Goal: Task Accomplishment & Management: Complete application form

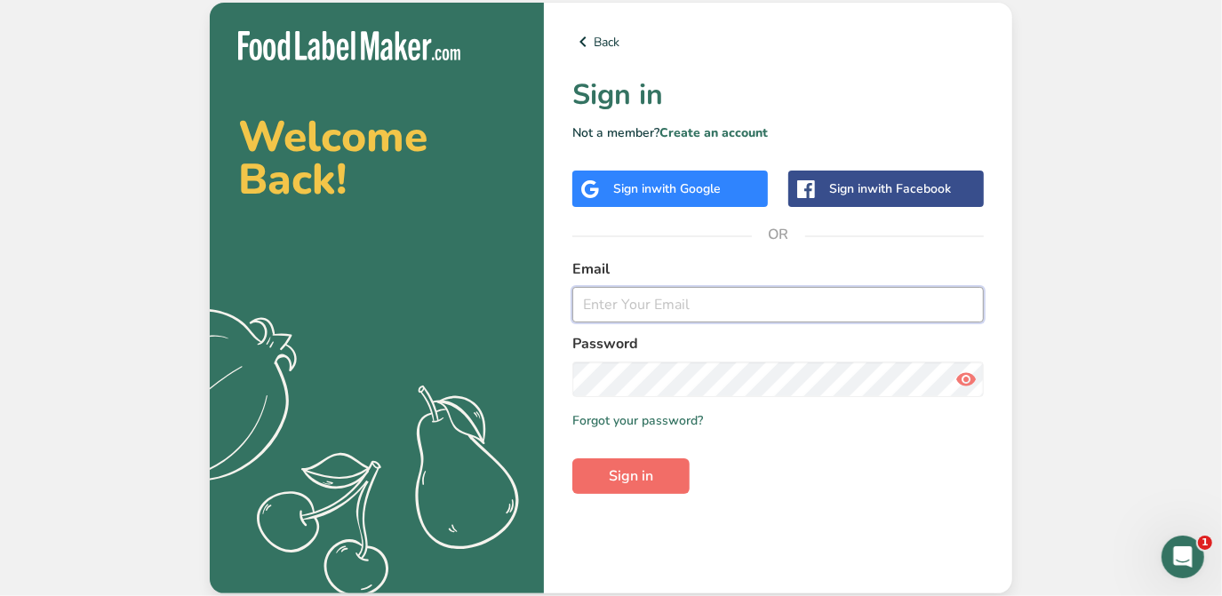
type input "[PERSON_NAME][EMAIL_ADDRESS][DOMAIN_NAME]"
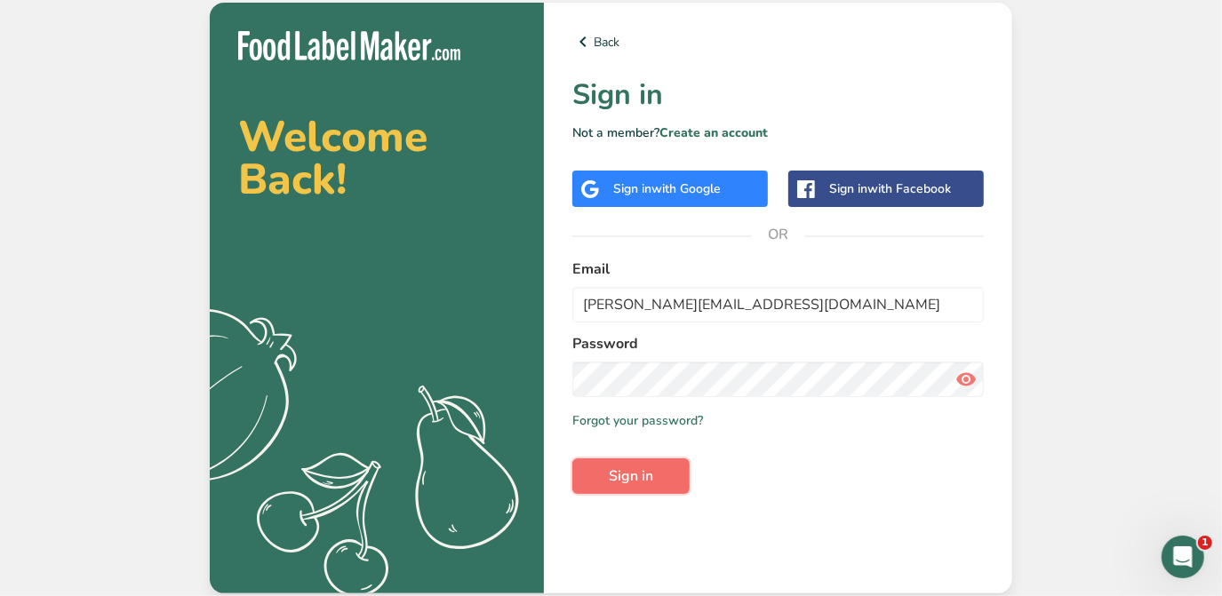
click at [651, 470] on span "Sign in" at bounding box center [631, 476] width 44 height 21
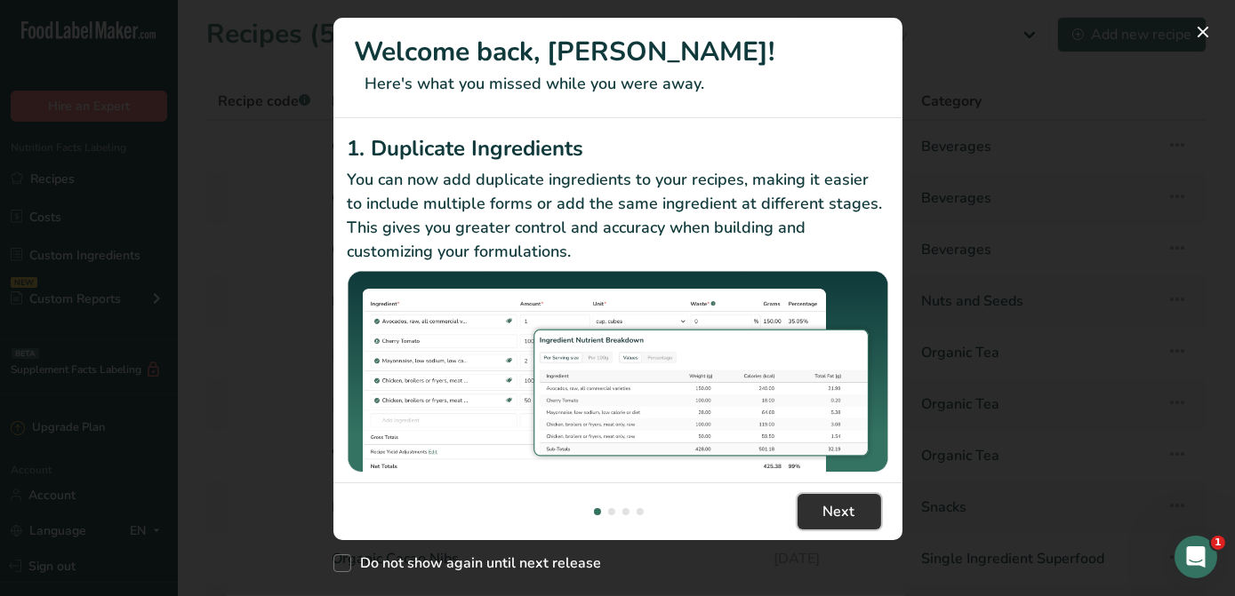
click at [823, 518] on span "Next" at bounding box center [839, 511] width 32 height 21
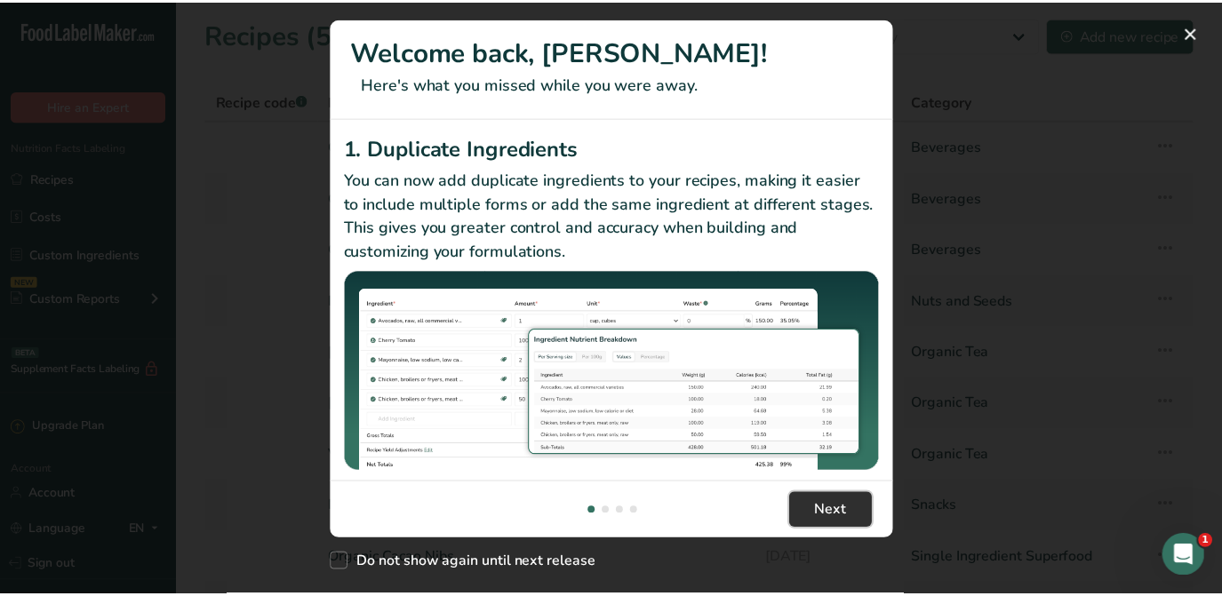
scroll to position [0, 569]
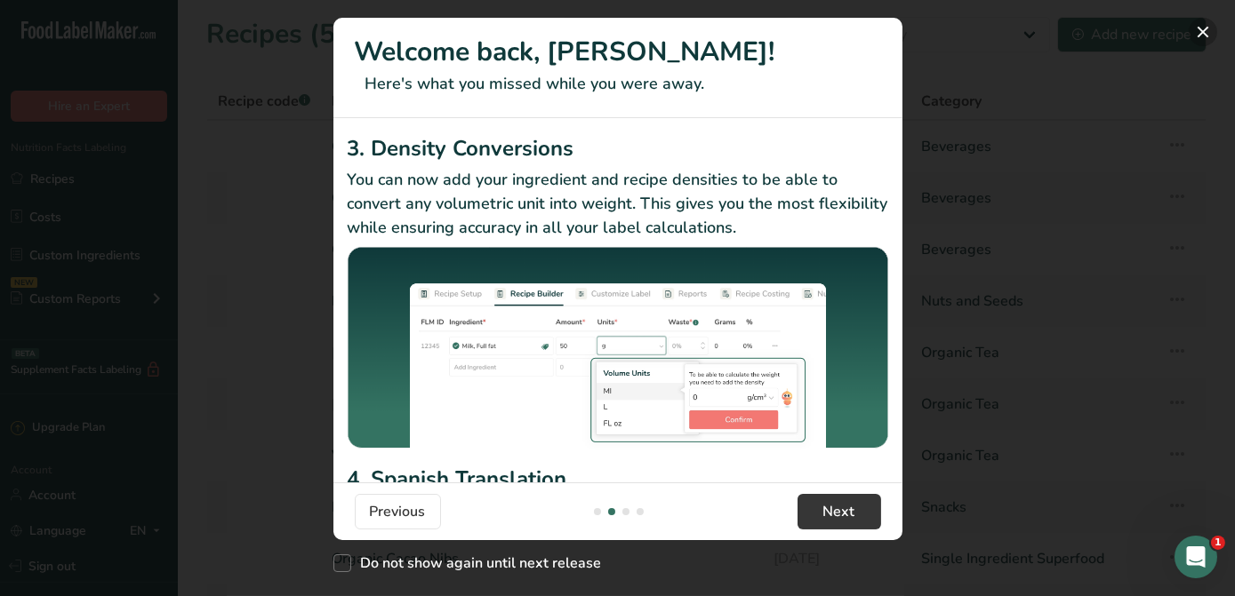
click at [1204, 39] on button "New Features" at bounding box center [1202, 32] width 28 height 28
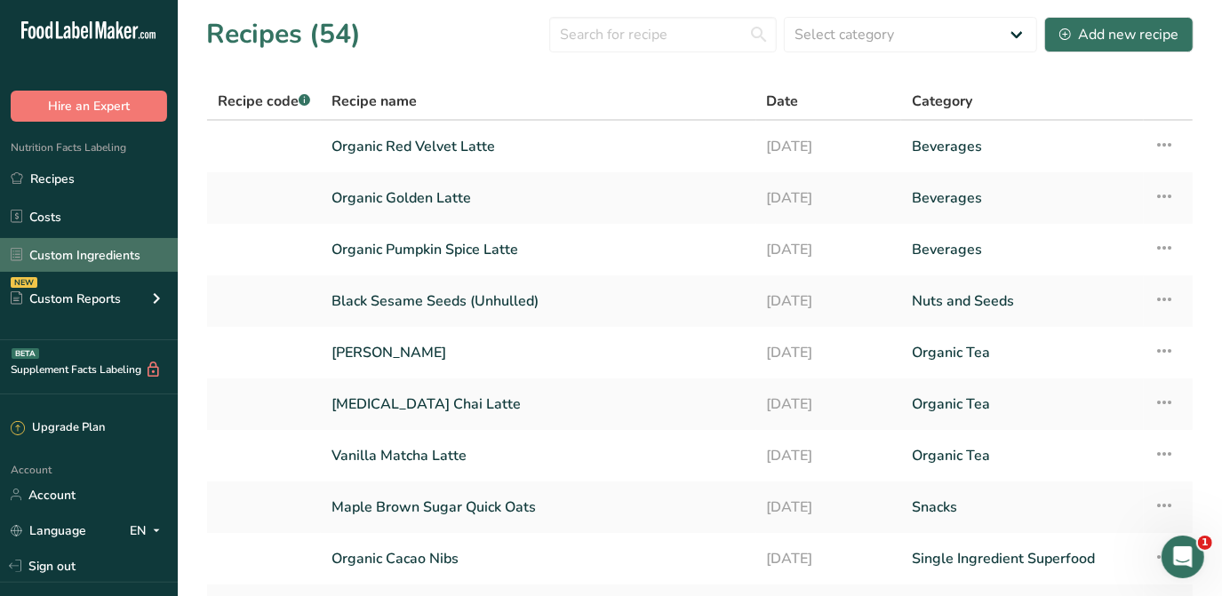
click at [116, 262] on link "Custom Ingredients" at bounding box center [89, 255] width 178 height 34
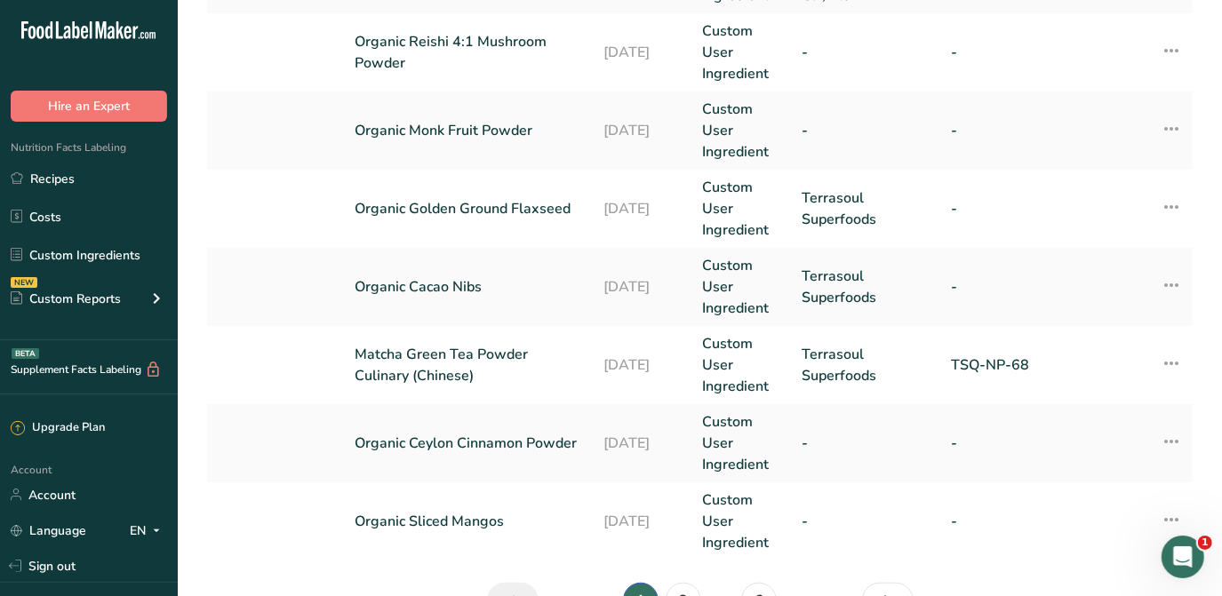
scroll to position [878, 0]
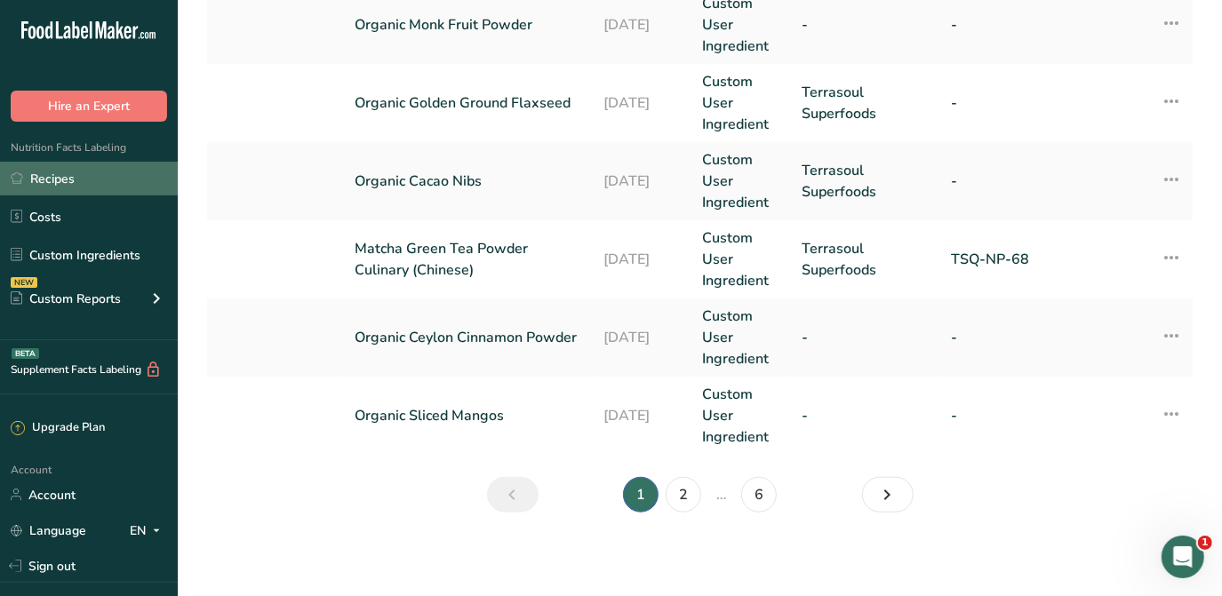
click at [112, 180] on link "Recipes" at bounding box center [89, 179] width 178 height 34
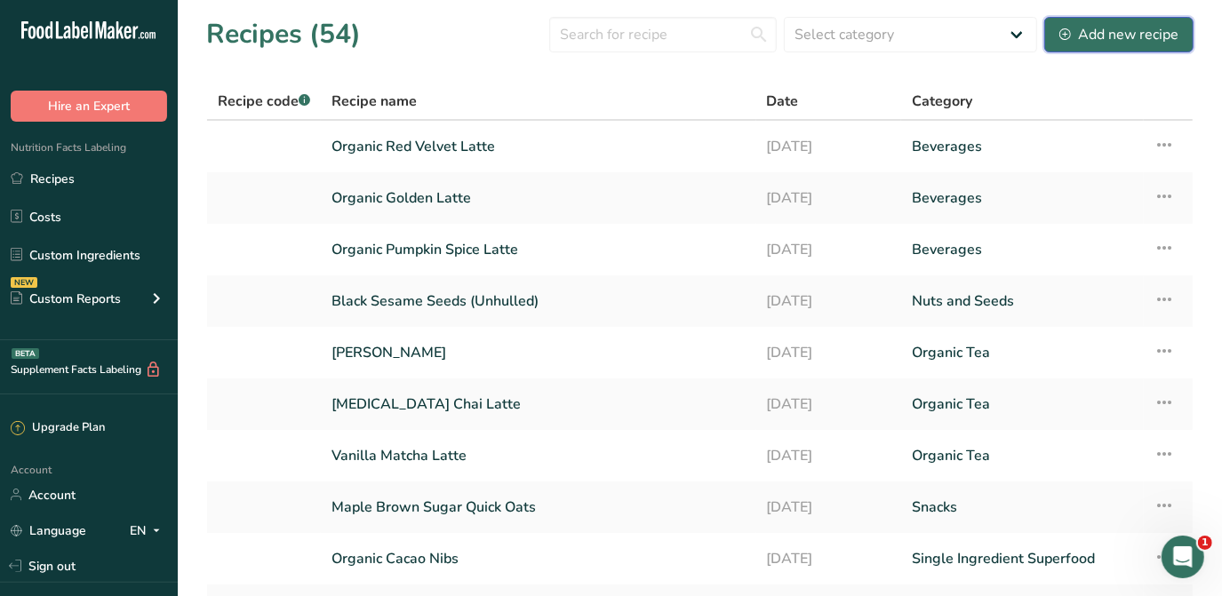
click at [1104, 32] on div "Add new recipe" at bounding box center [1119, 34] width 119 height 21
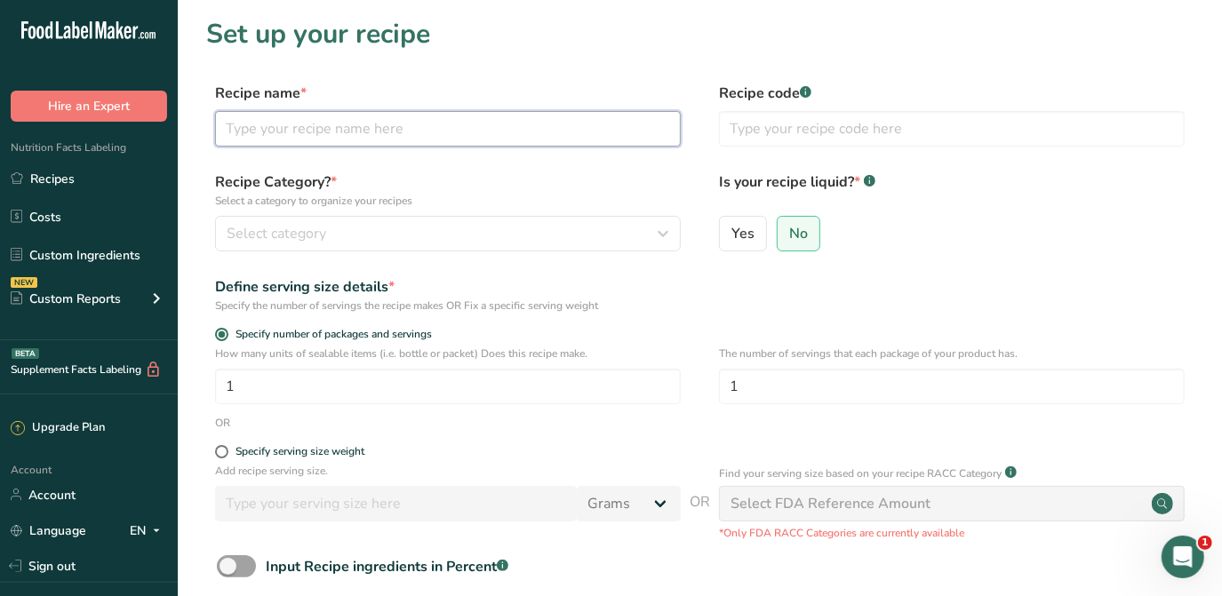
click at [415, 137] on input "text" at bounding box center [448, 129] width 466 height 36
type input "Whey Protein"
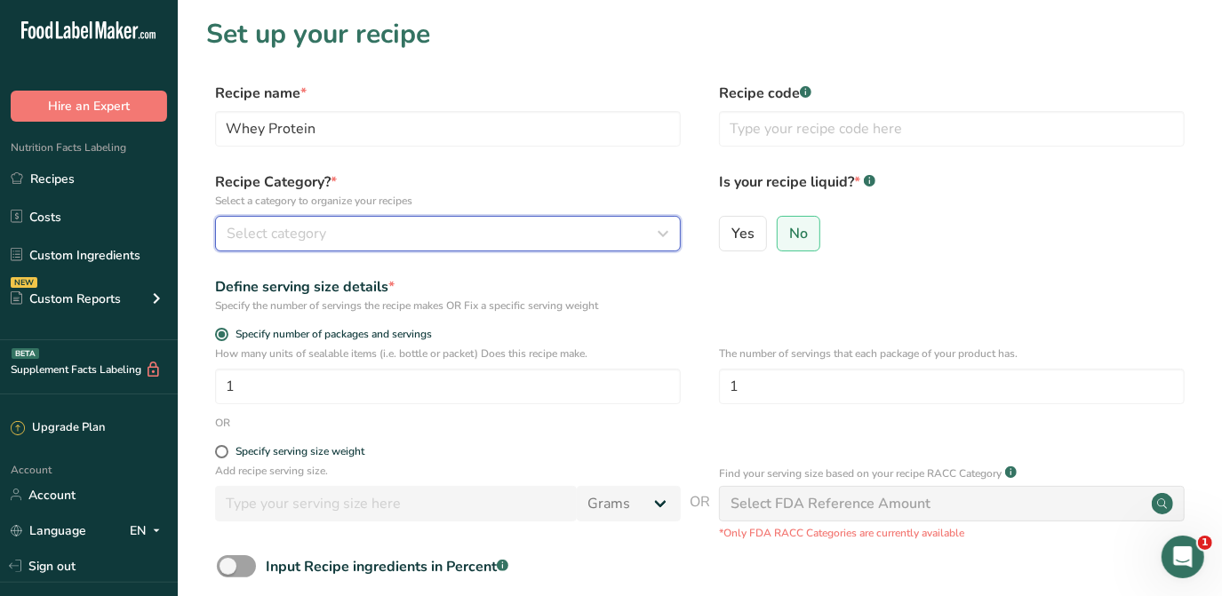
click at [471, 238] on div "Select category" at bounding box center [443, 233] width 432 height 21
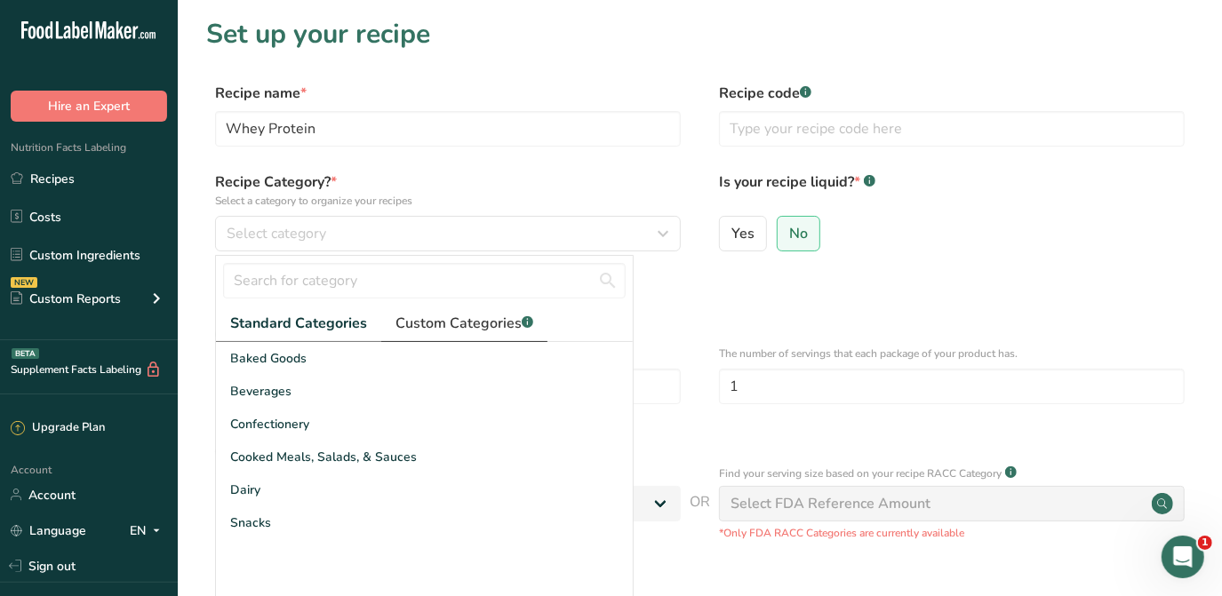
click at [501, 321] on span "Custom Categories .a-a{fill:#347362;}.b-a{fill:#fff;}" at bounding box center [465, 323] width 138 height 21
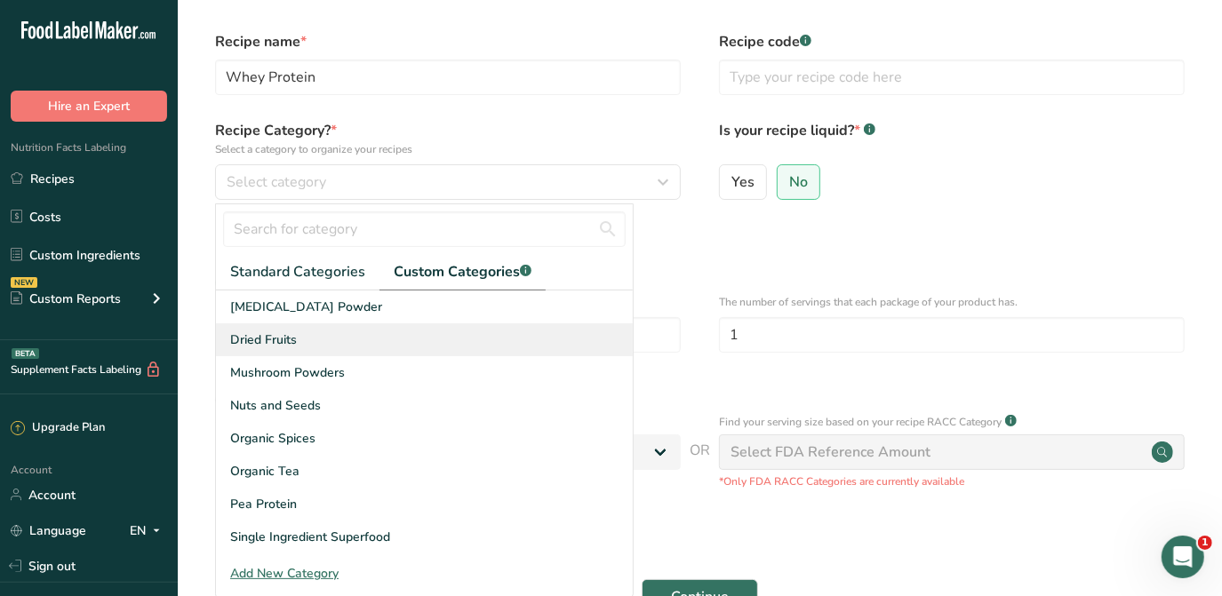
scroll to position [161, 0]
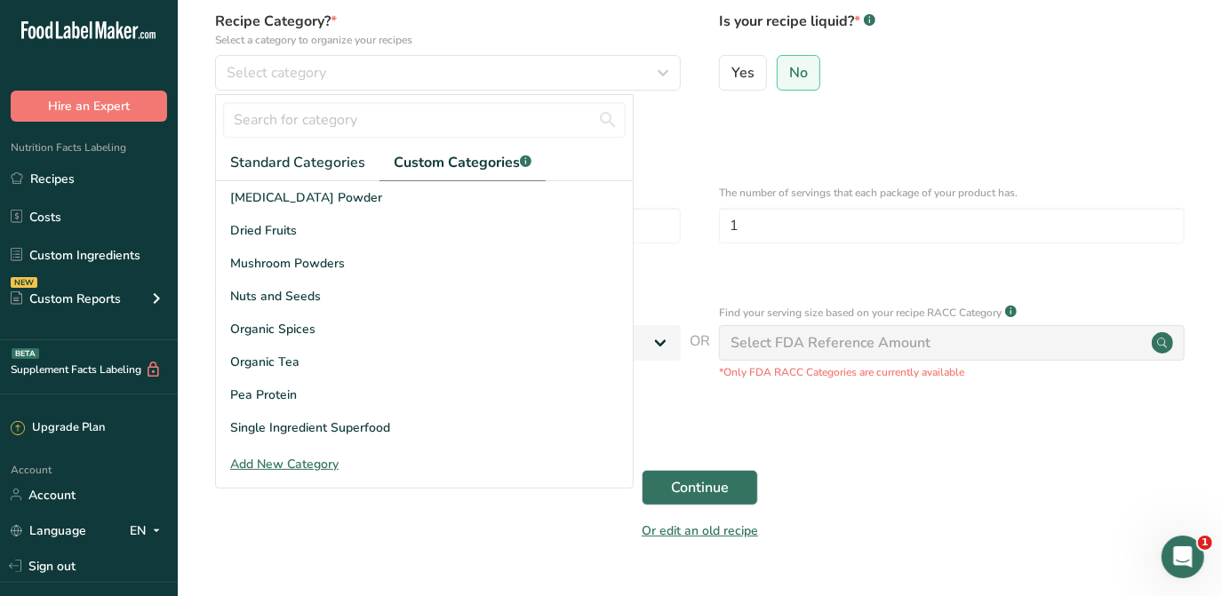
click at [283, 466] on div "Add New Category" at bounding box center [424, 464] width 417 height 19
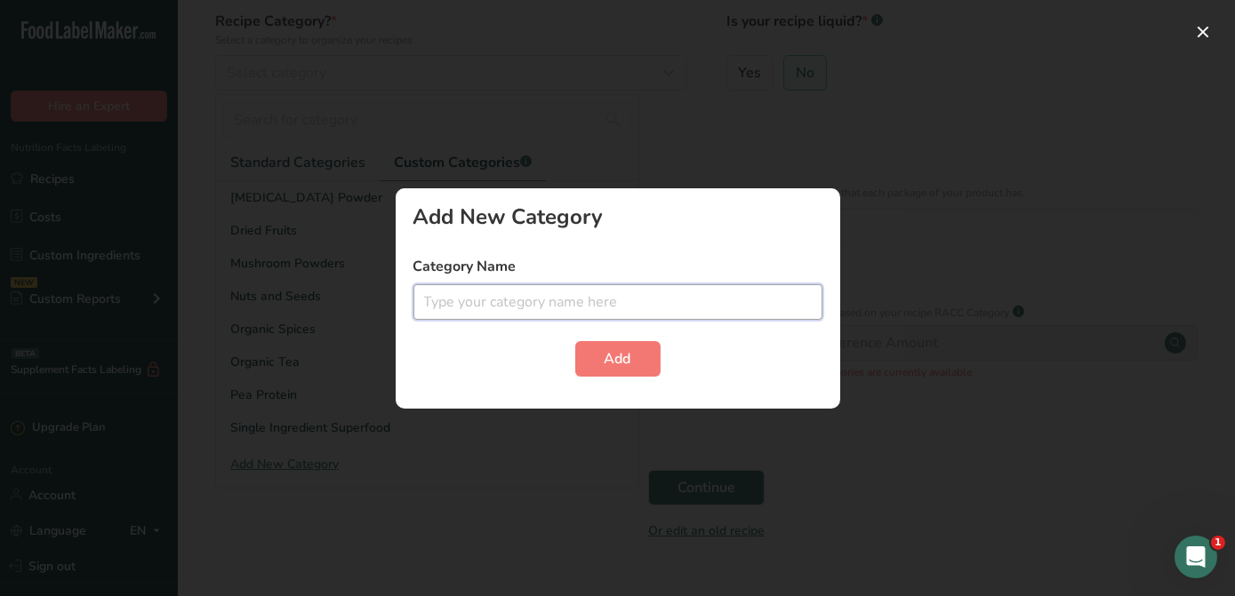
click at [496, 317] on input "text" at bounding box center [617, 302] width 409 height 36
type input "Protein Powder"
click at [620, 363] on span "Add" at bounding box center [617, 358] width 27 height 21
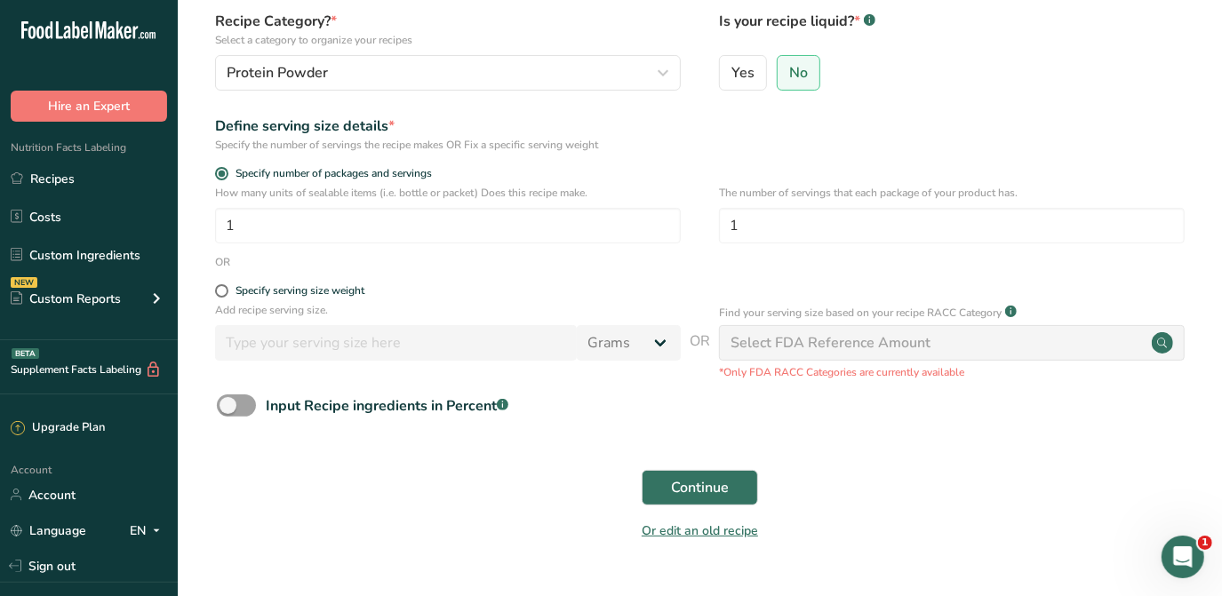
click at [792, 347] on div "Select FDA Reference Amount" at bounding box center [831, 342] width 200 height 21
click at [271, 290] on div "Specify serving size weight" at bounding box center [300, 290] width 129 height 13
click at [227, 290] on input "Specify serving size weight" at bounding box center [221, 291] width 12 height 12
radio input "true"
radio input "false"
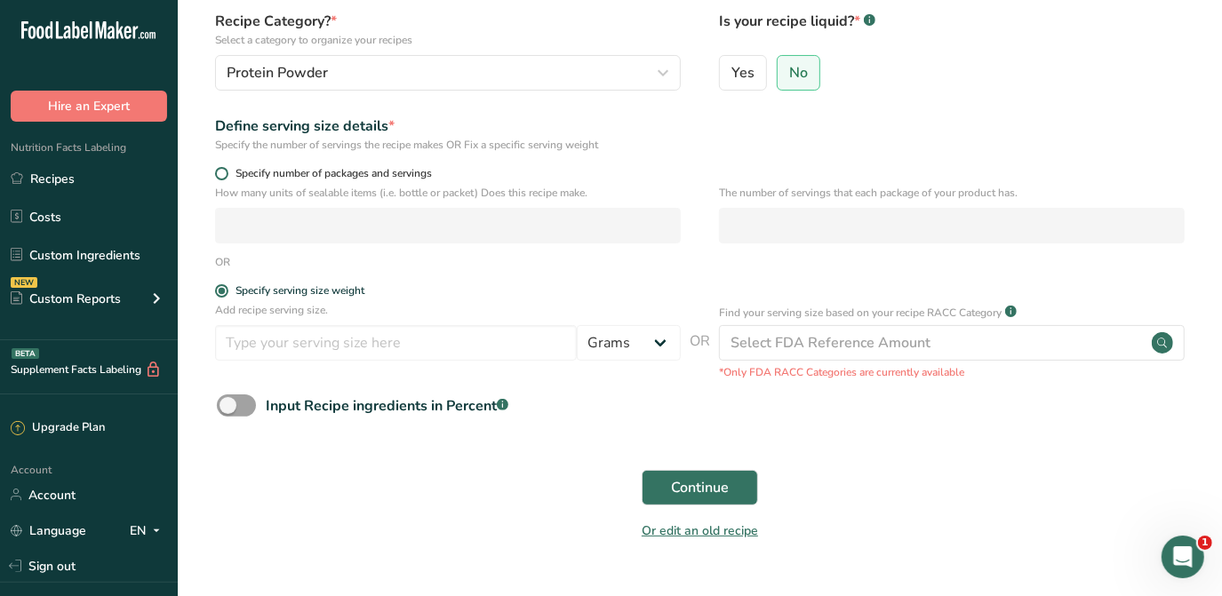
click at [220, 176] on span at bounding box center [221, 173] width 13 height 13
click at [220, 176] on input "Specify number of packages and servings" at bounding box center [221, 174] width 12 height 12
radio input "true"
radio input "false"
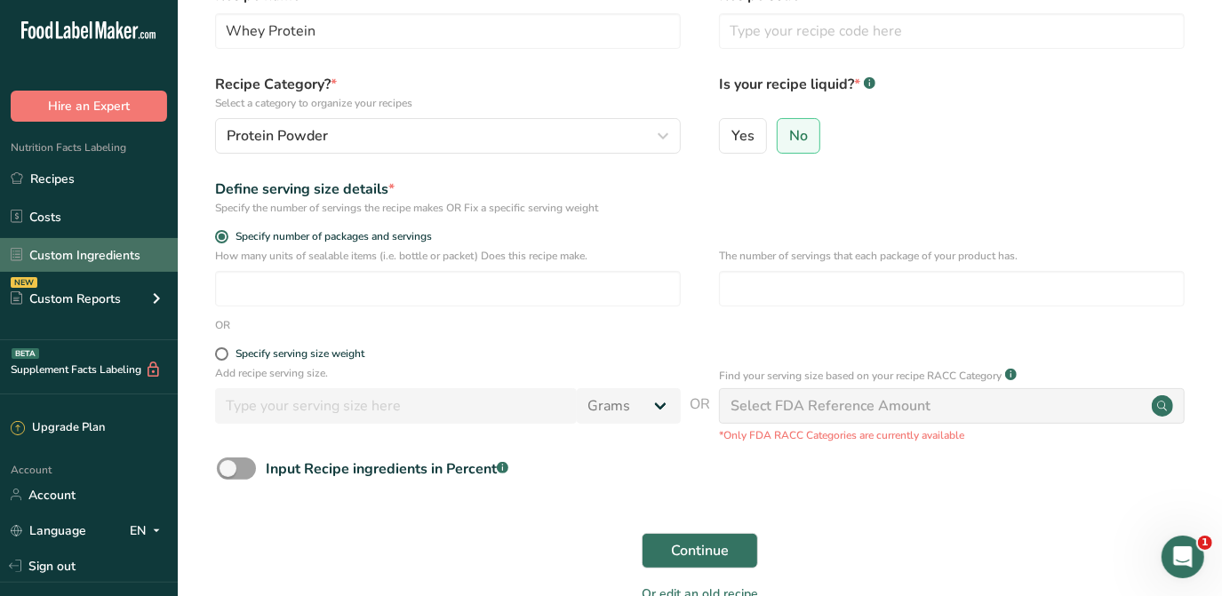
click at [140, 257] on link "Custom Ingredients" at bounding box center [89, 255] width 178 height 34
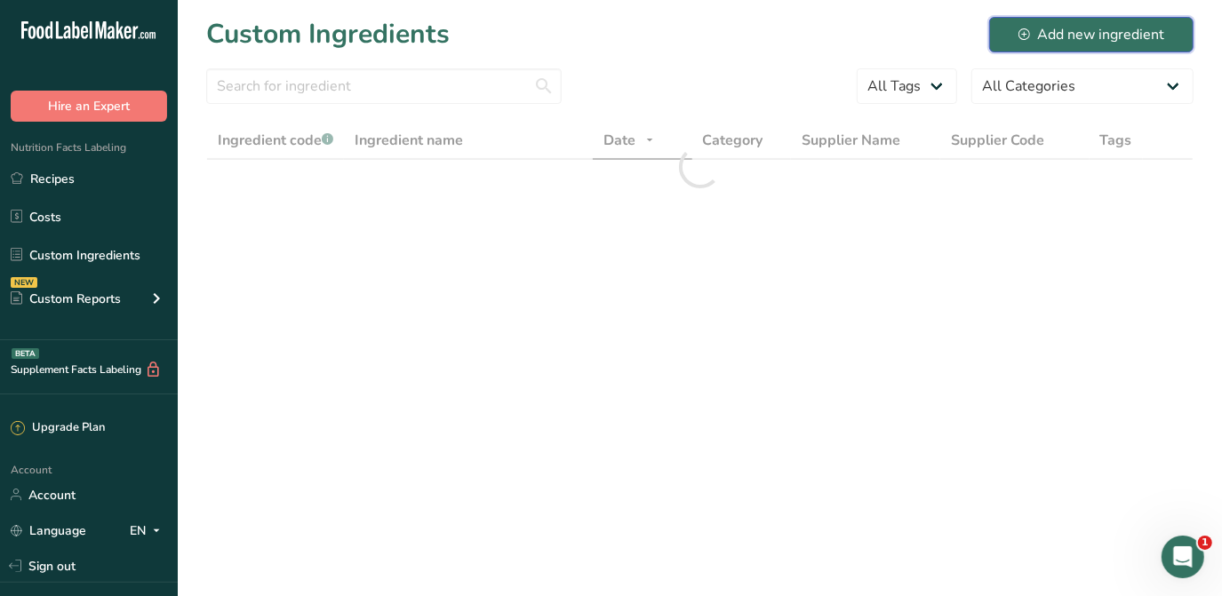
click at [1056, 38] on div "Add new ingredient" at bounding box center [1092, 34] width 146 height 21
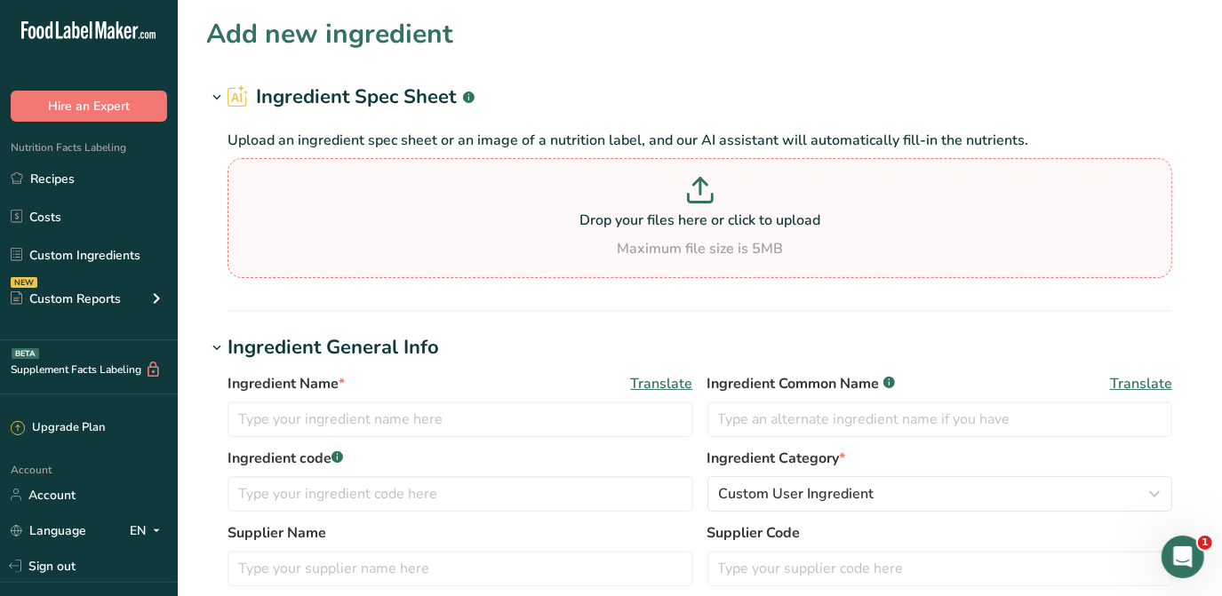
click at [655, 221] on p "Drop your files here or click to upload" at bounding box center [700, 220] width 936 height 21
click at [655, 221] on input "Drop your files here or click to upload Maximum file size is 5MB" at bounding box center [700, 218] width 945 height 120
type input "C:\fakepath\TSQ-NP-199 - Organic Whey Protein Powder - Nutritional Panel (1).pdf"
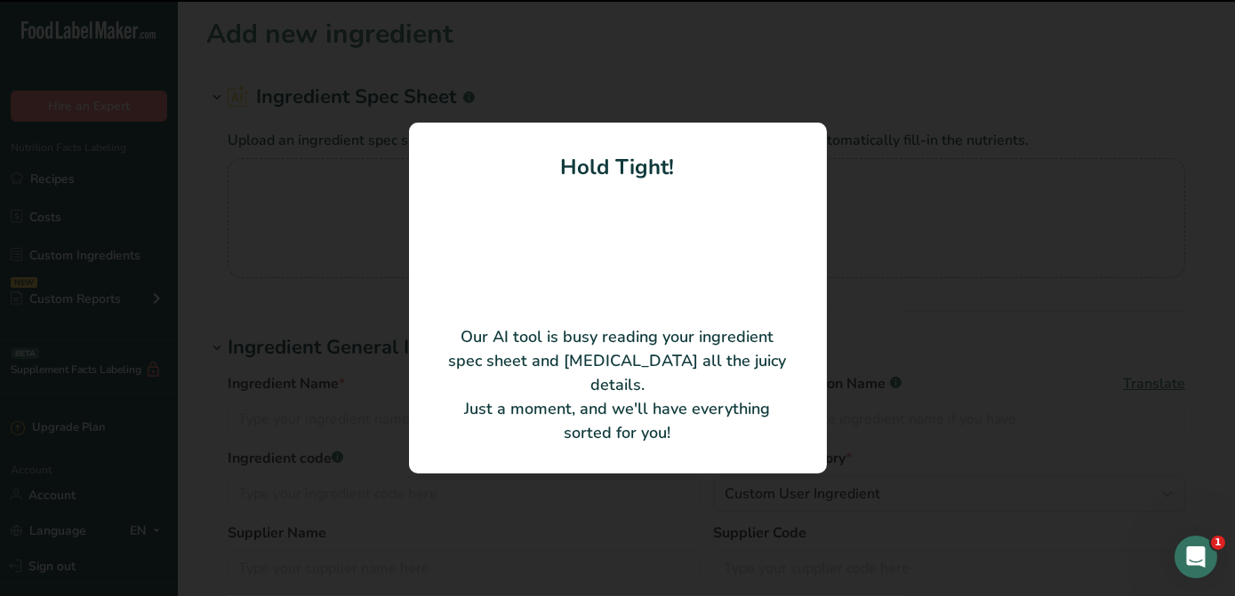
type input "Organic Whey Protein Powder"
type input "TSQ-NP-199"
type input "Terrasoul"
type input "100"
type input "390"
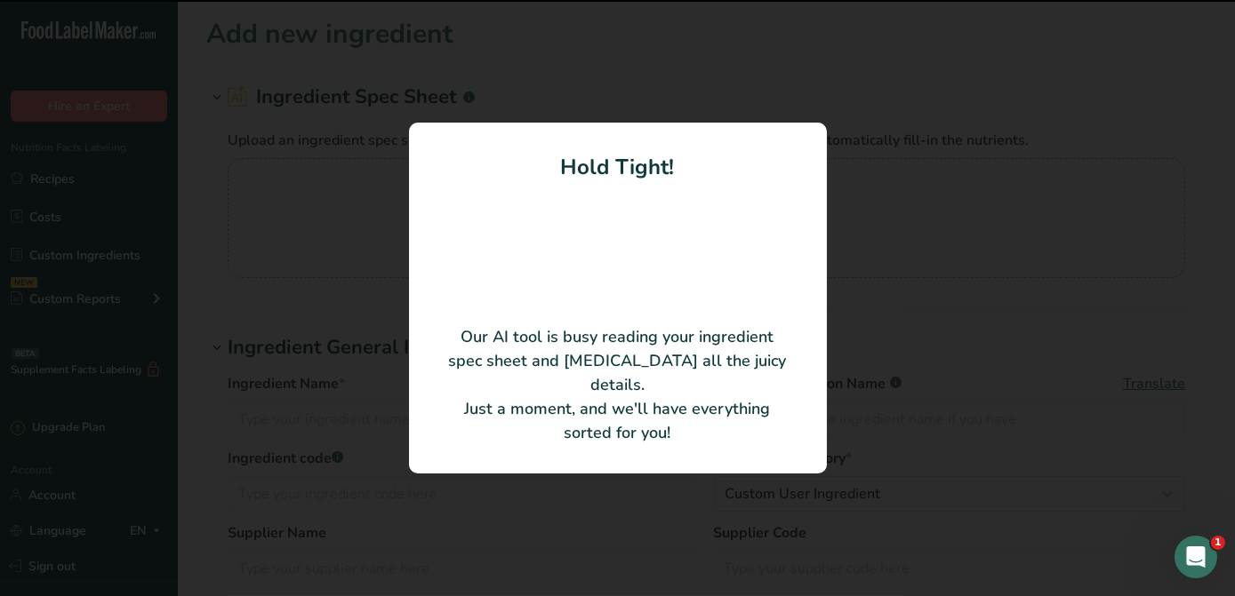
type KJ "1631.76"
type Fat "0"
type input "5"
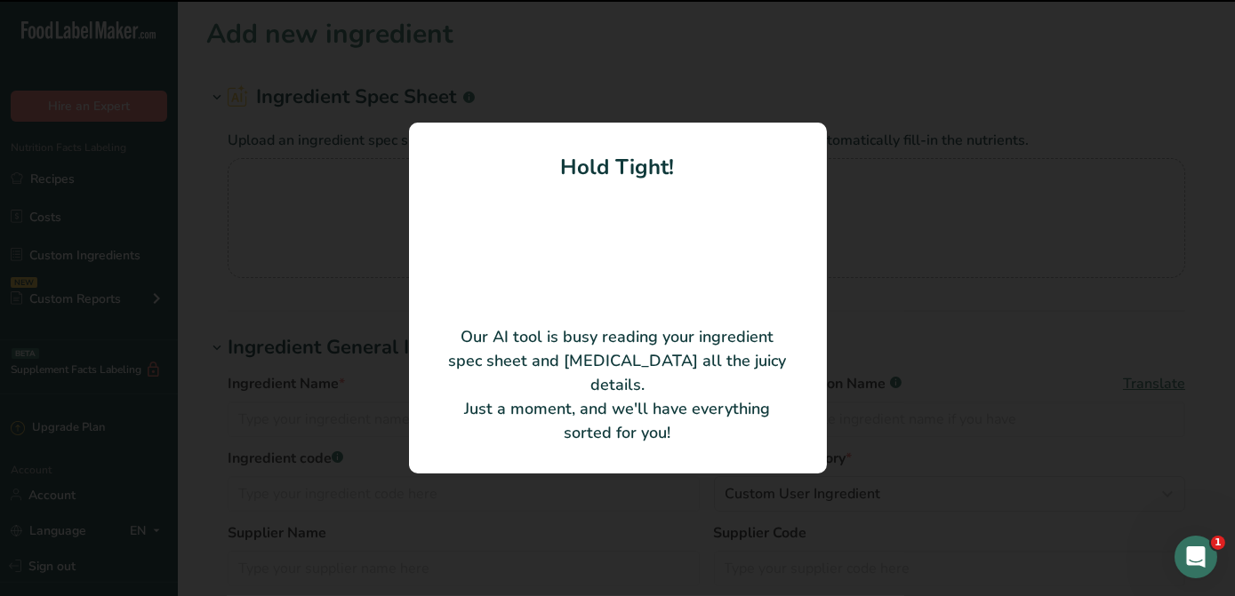
type input "210"
type Carbohydrates "2"
type Fiber "0"
type Sugars "2"
type Sugars "0"
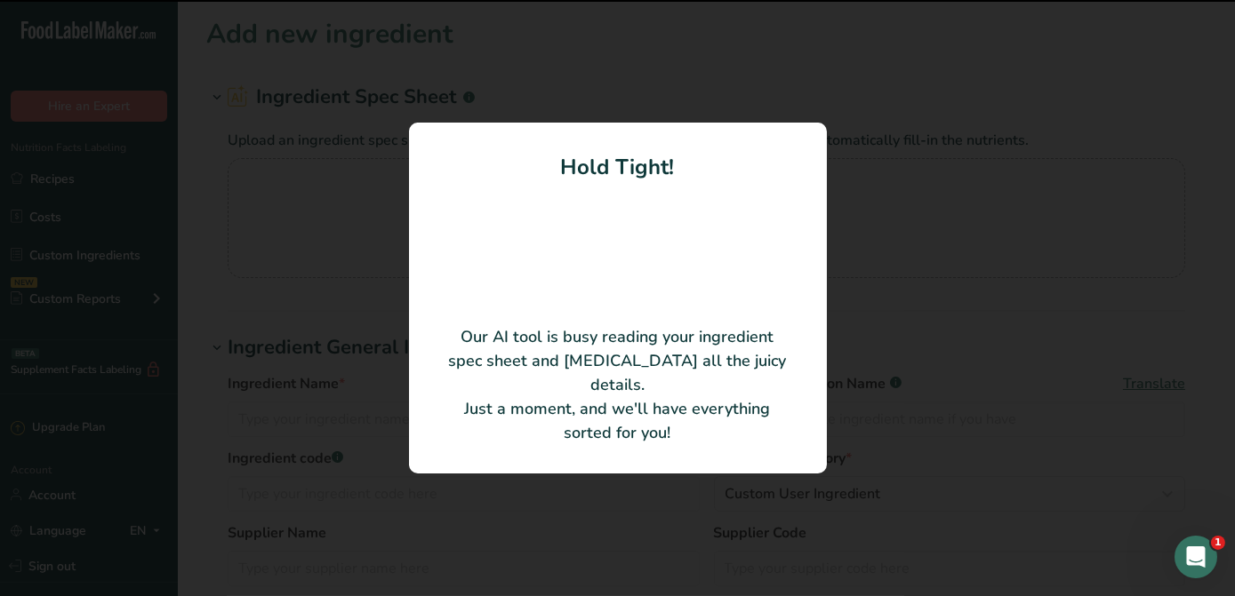
type input "90"
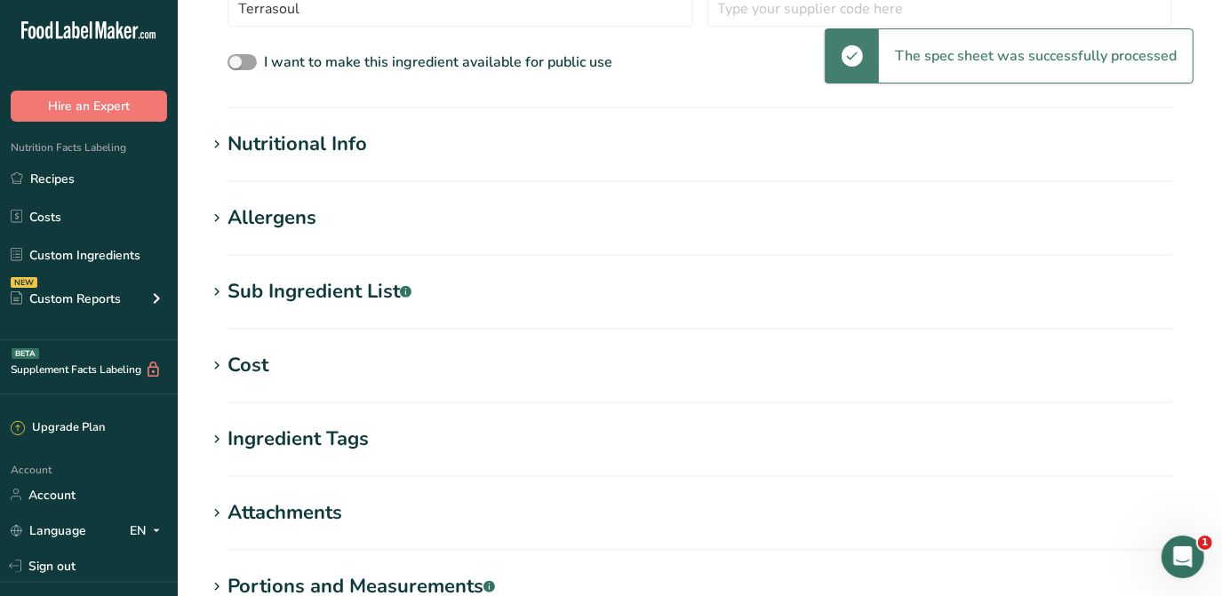
click at [436, 132] on h1 "Nutritional Info" at bounding box center [700, 144] width 988 height 29
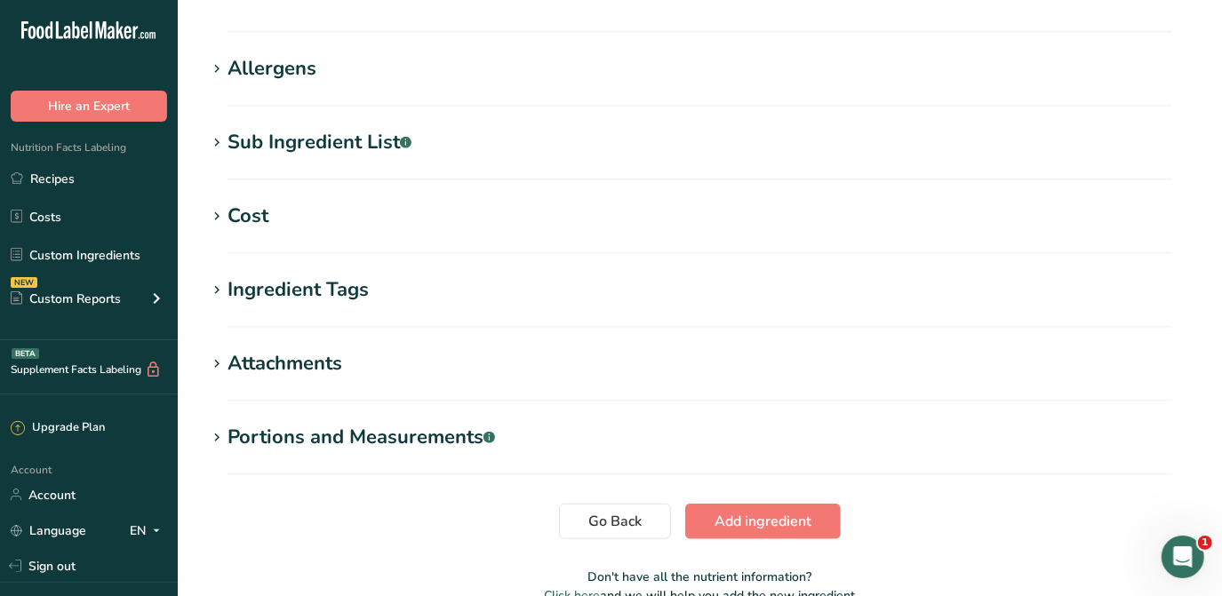
scroll to position [1128, 0]
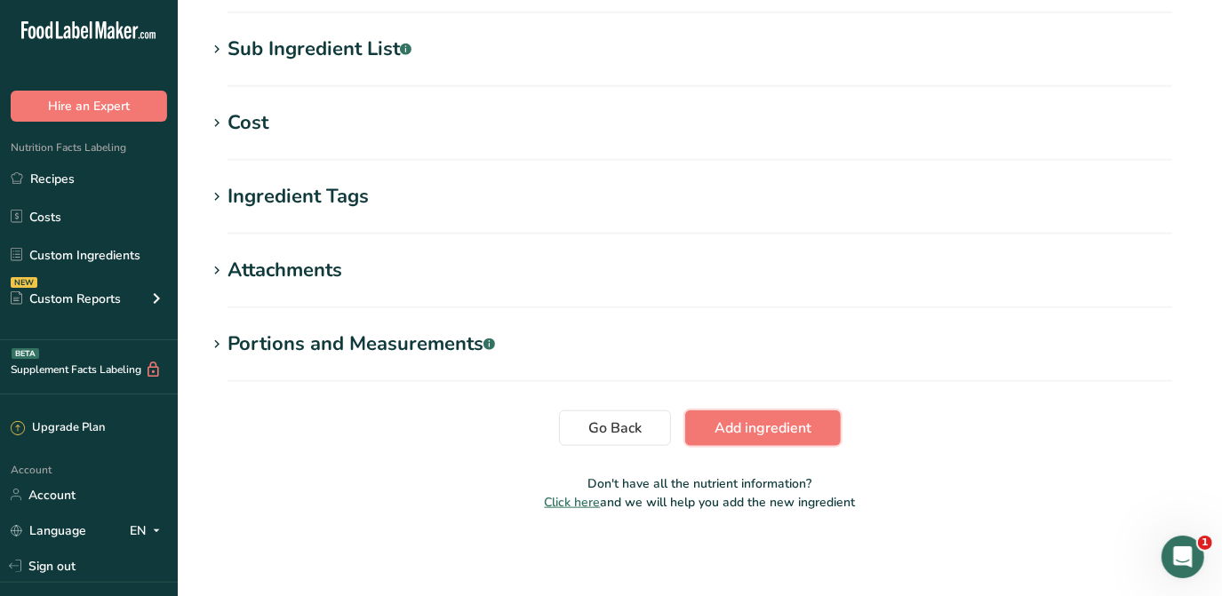
click at [807, 422] on span "Add ingredient" at bounding box center [763, 428] width 97 height 21
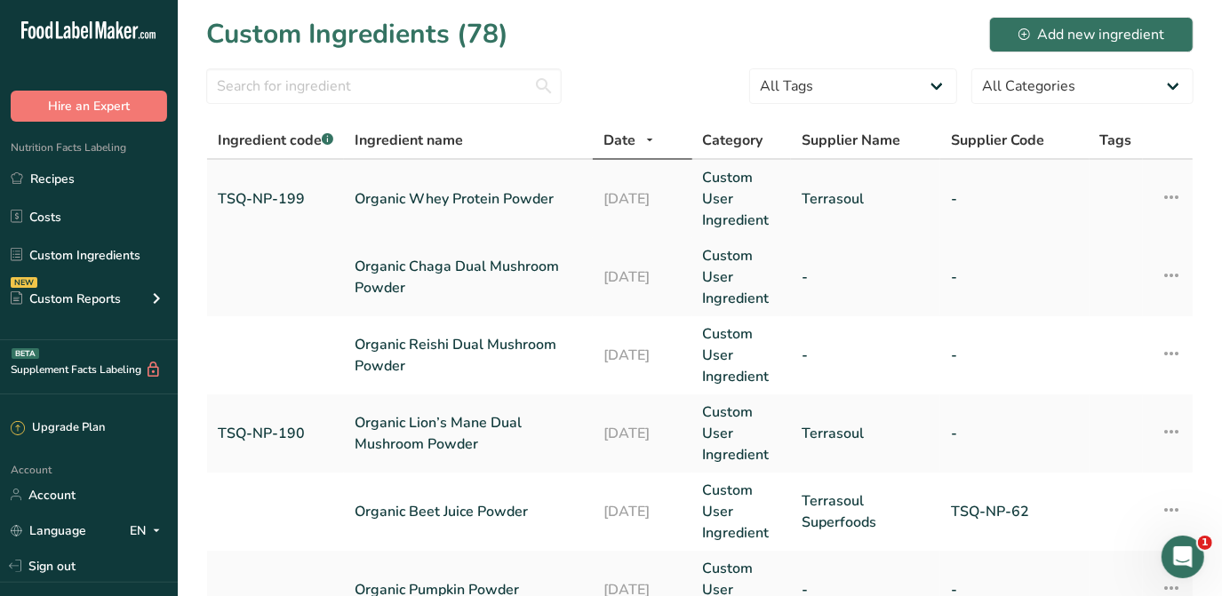
click at [441, 195] on link "Organic Whey Protein Powder" at bounding box center [468, 198] width 227 height 21
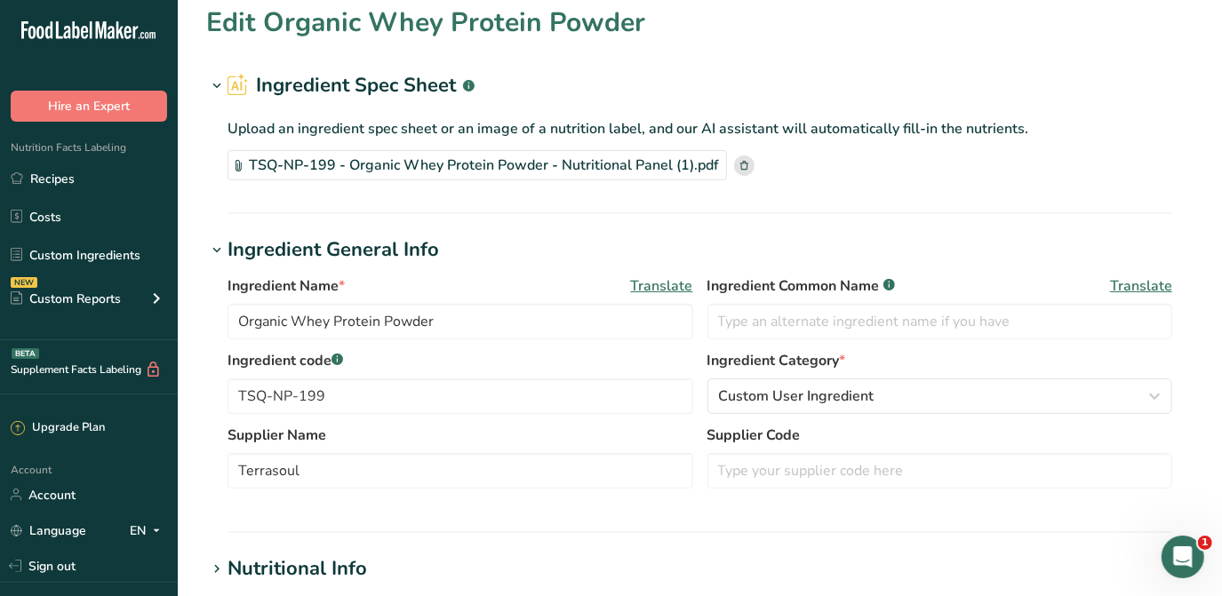
type input "390"
type KJ "1631.76"
type Fat "0"
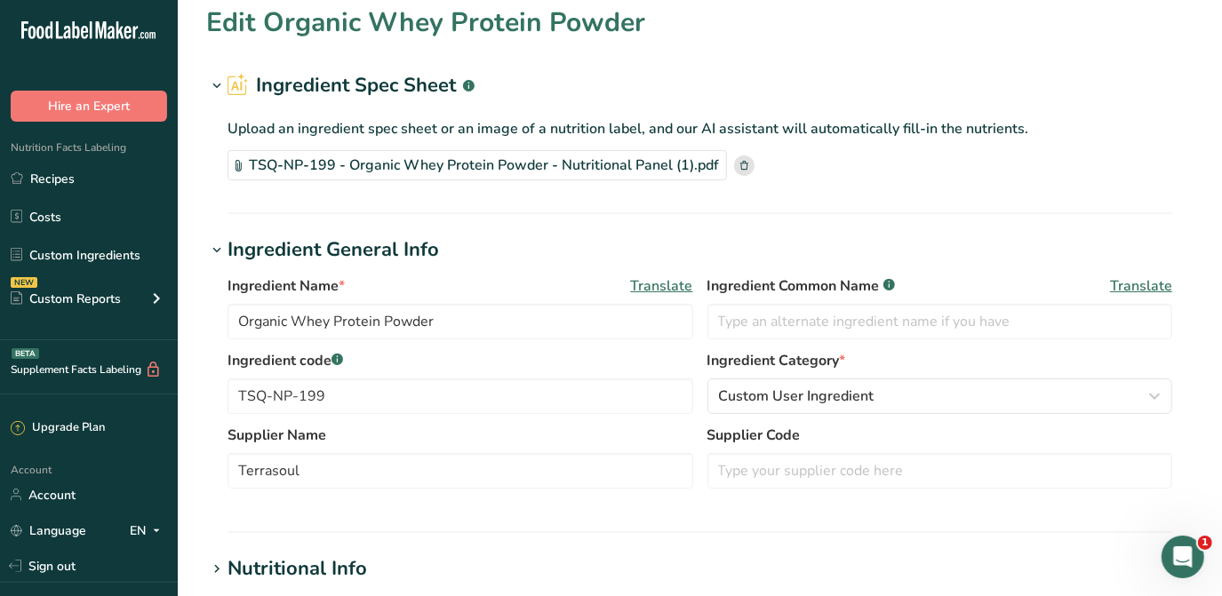
type input "5"
type input "210"
type Carbohydrates "2"
type Fiber "0"
type Sugars "2"
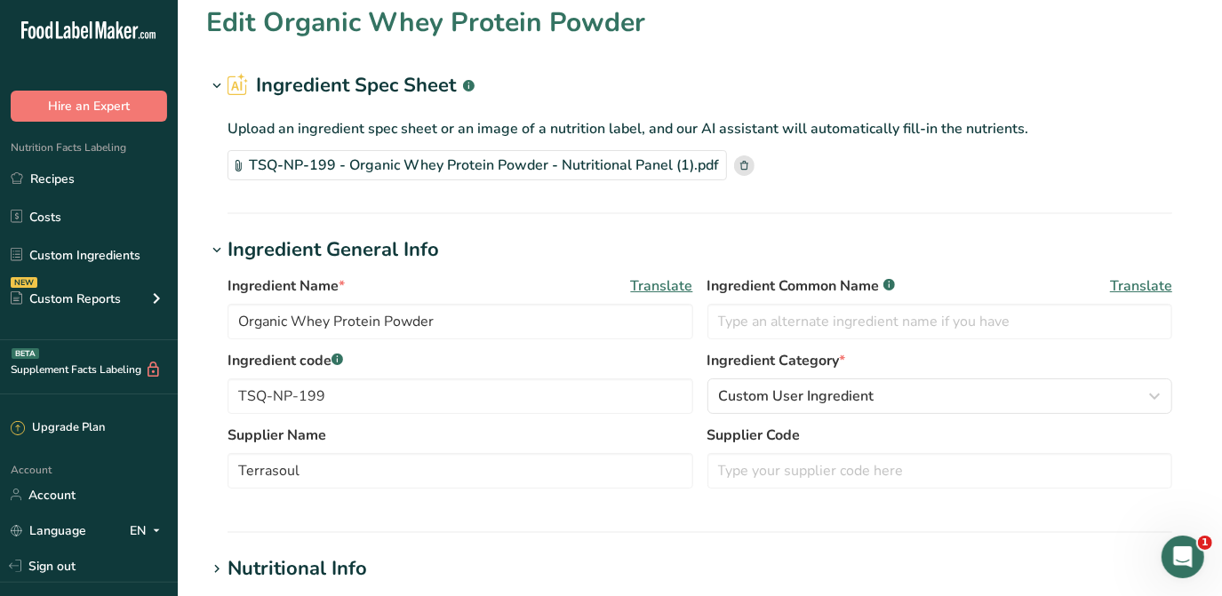
type Sugars "0"
type input "90"
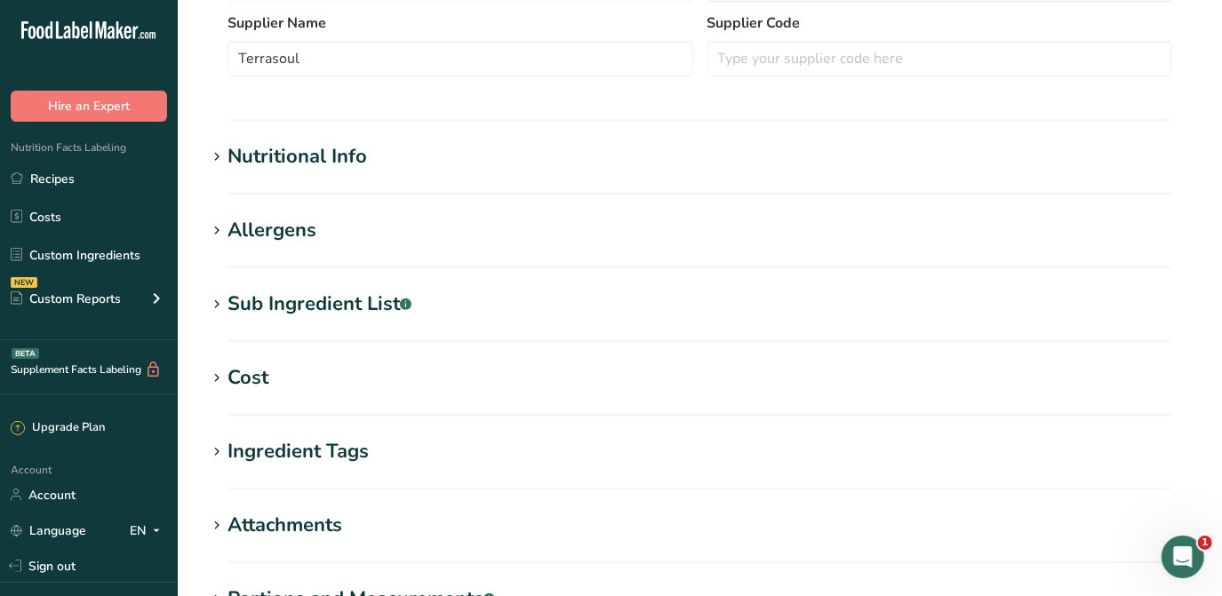
scroll to position [404, 0]
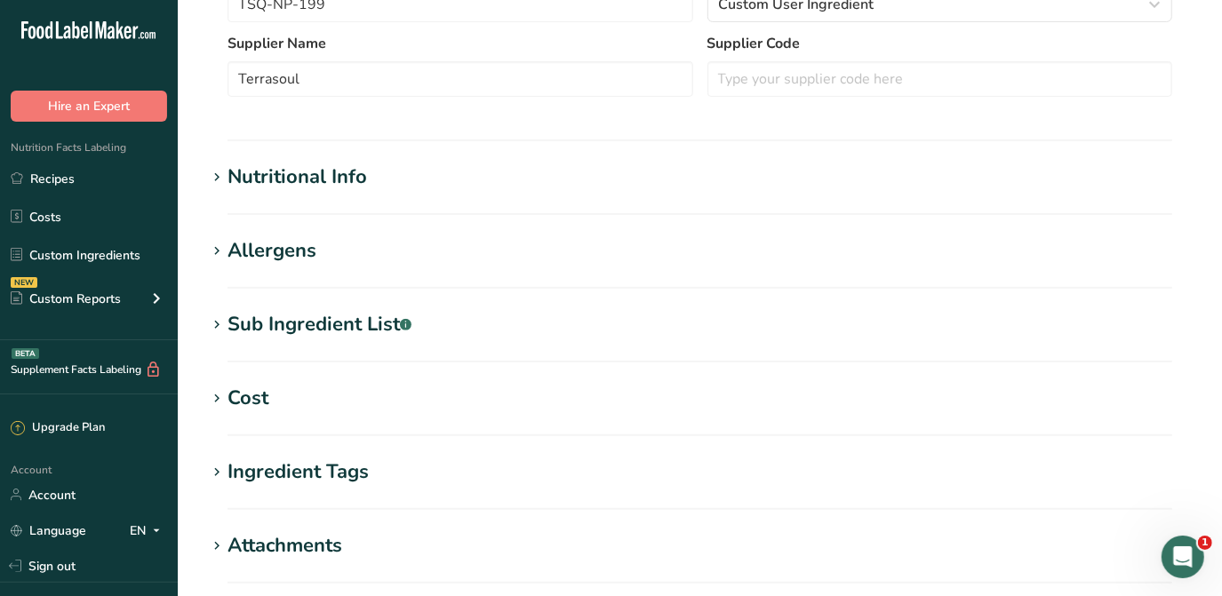
click at [341, 190] on div "Nutritional Info" at bounding box center [298, 177] width 140 height 29
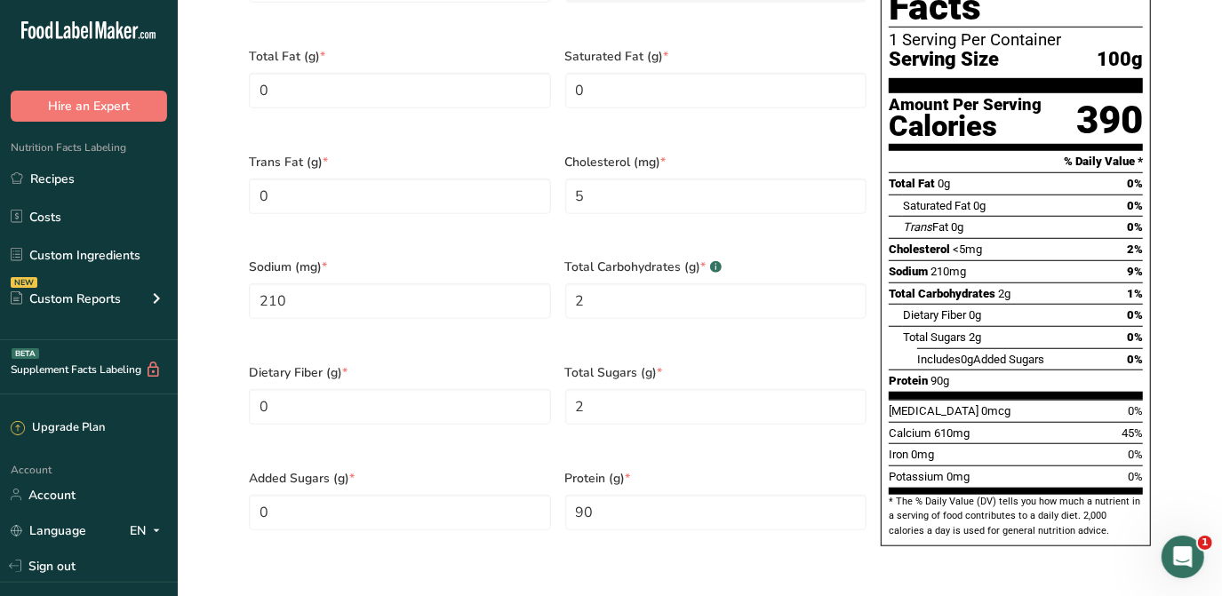
scroll to position [808, 0]
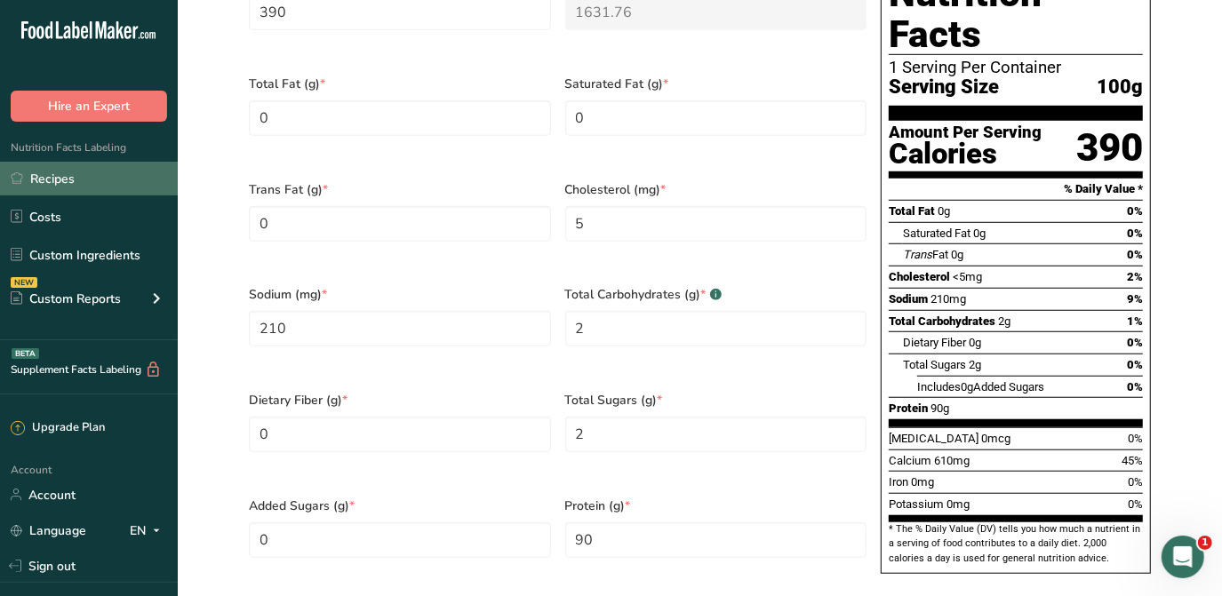
click at [92, 180] on link "Recipes" at bounding box center [89, 179] width 178 height 34
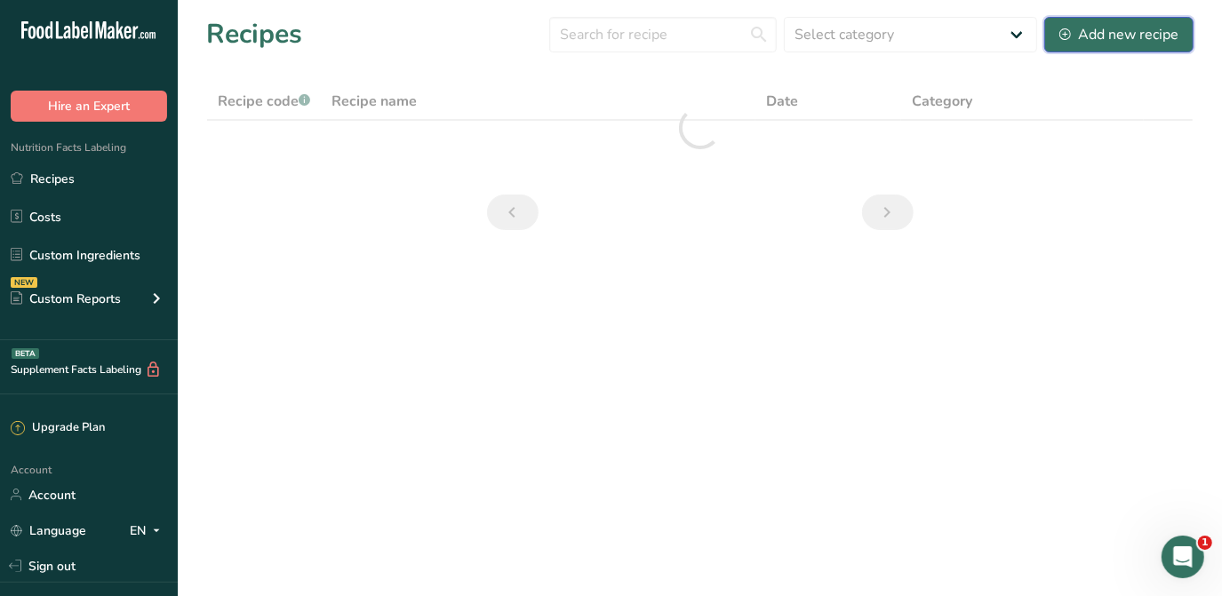
click at [1127, 22] on button "Add new recipe" at bounding box center [1118, 35] width 149 height 36
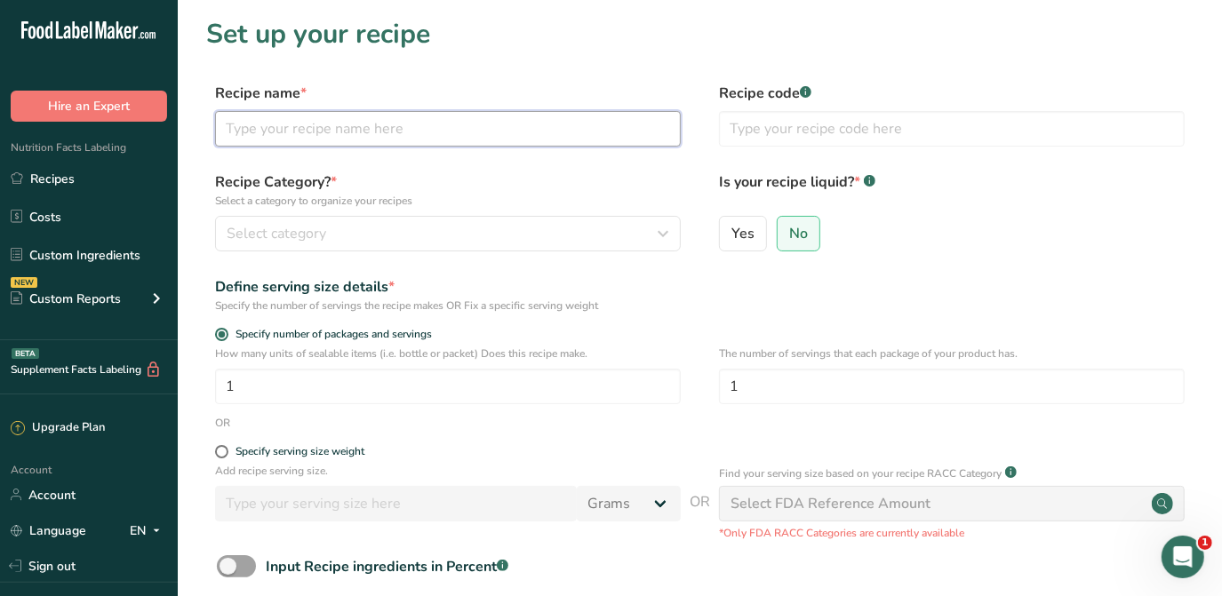
click at [414, 119] on input "text" at bounding box center [448, 129] width 466 height 36
type input "Organic Whey Protein"
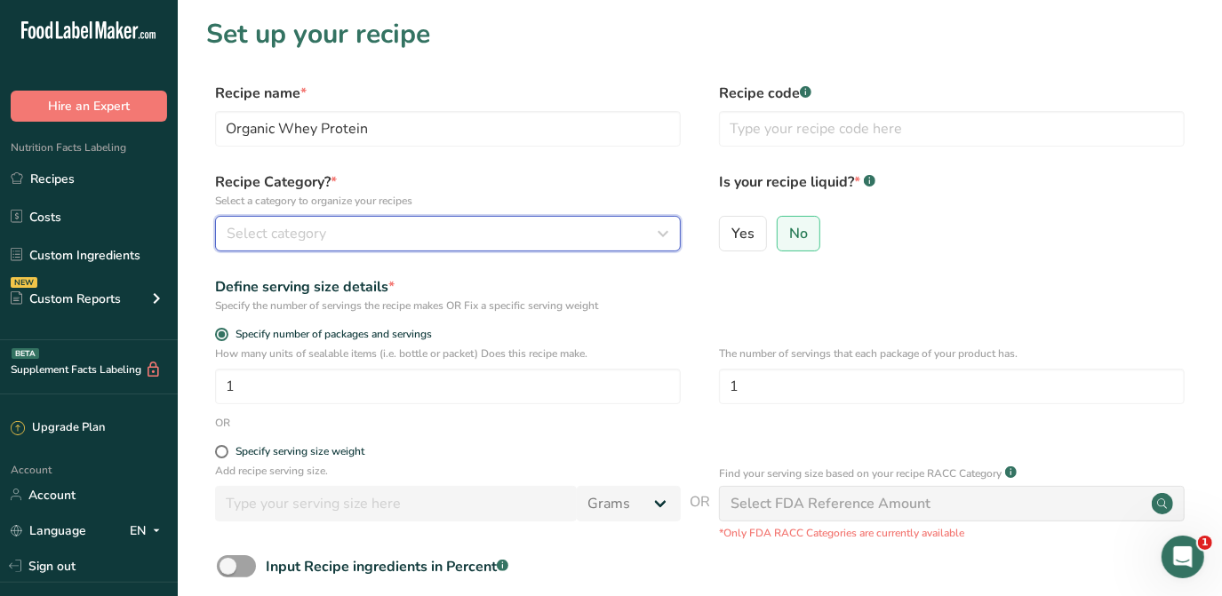
click at [541, 244] on button "Select category" at bounding box center [448, 234] width 466 height 36
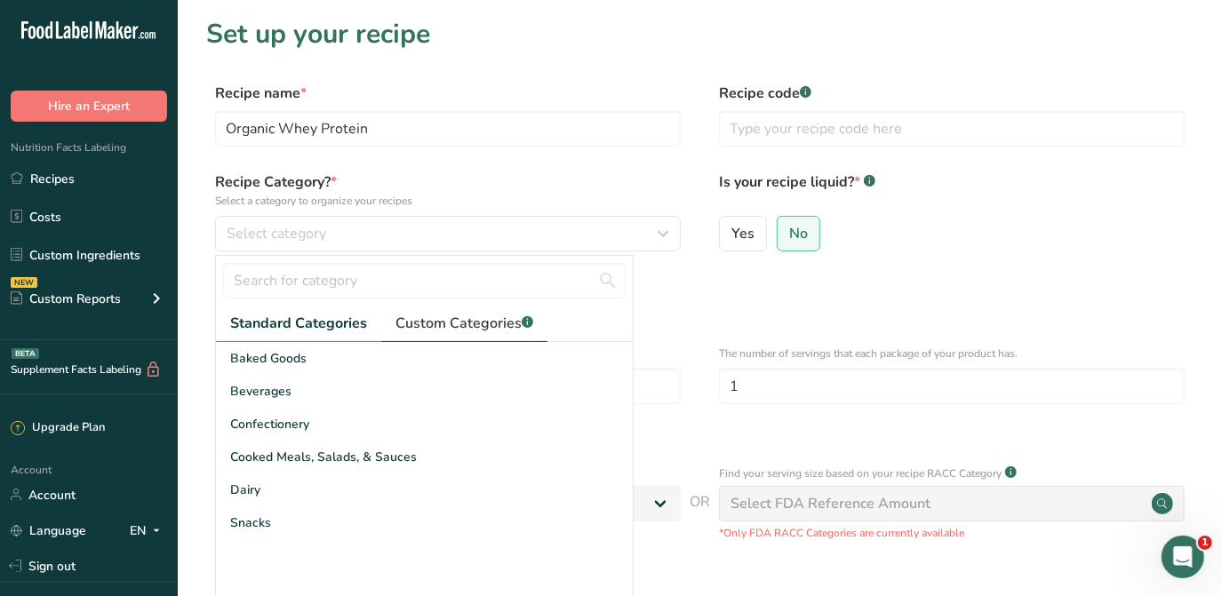
click at [476, 330] on span "Custom Categories .a-a{fill:#347362;}.b-a{fill:#fff;}" at bounding box center [465, 323] width 138 height 21
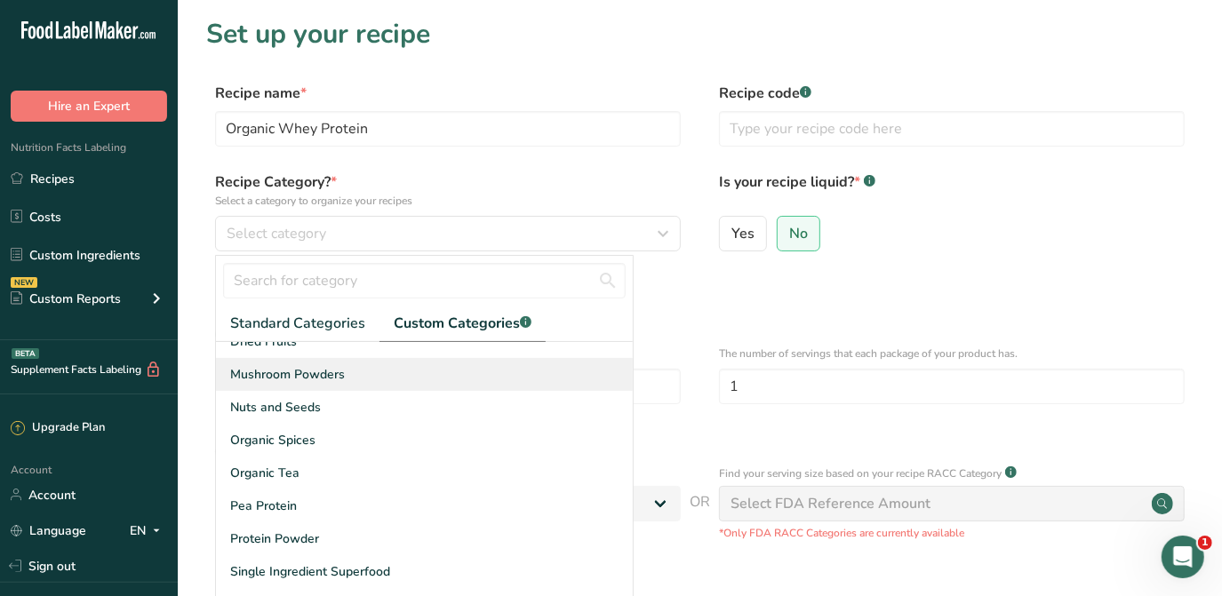
scroll to position [95, 0]
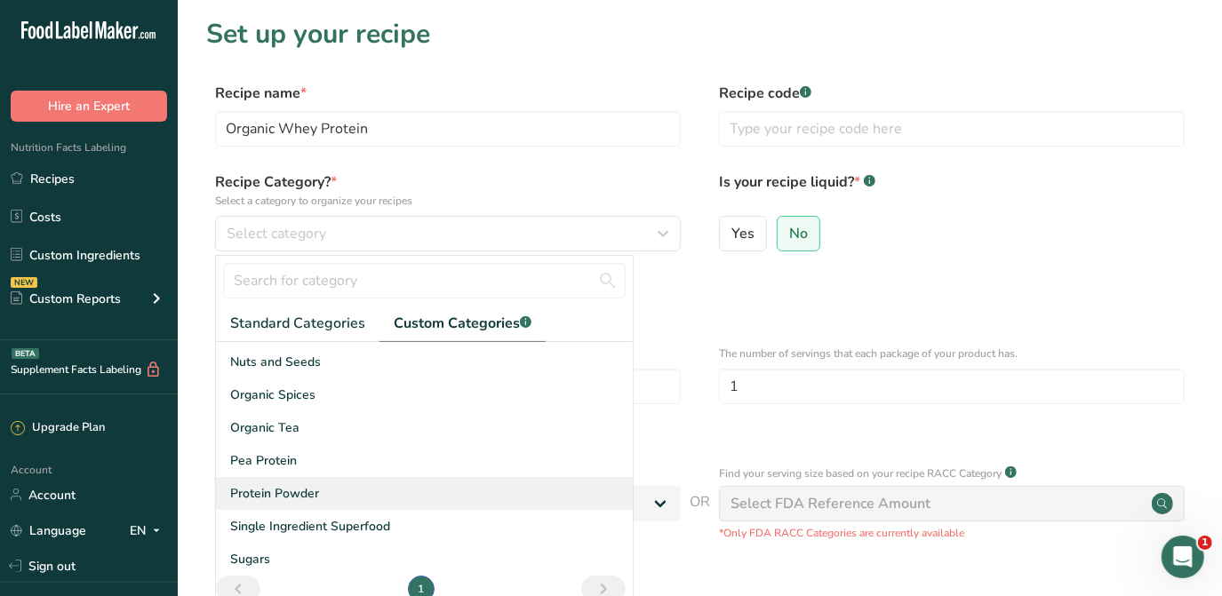
click at [356, 492] on div "Protein Powder" at bounding box center [424, 493] width 417 height 33
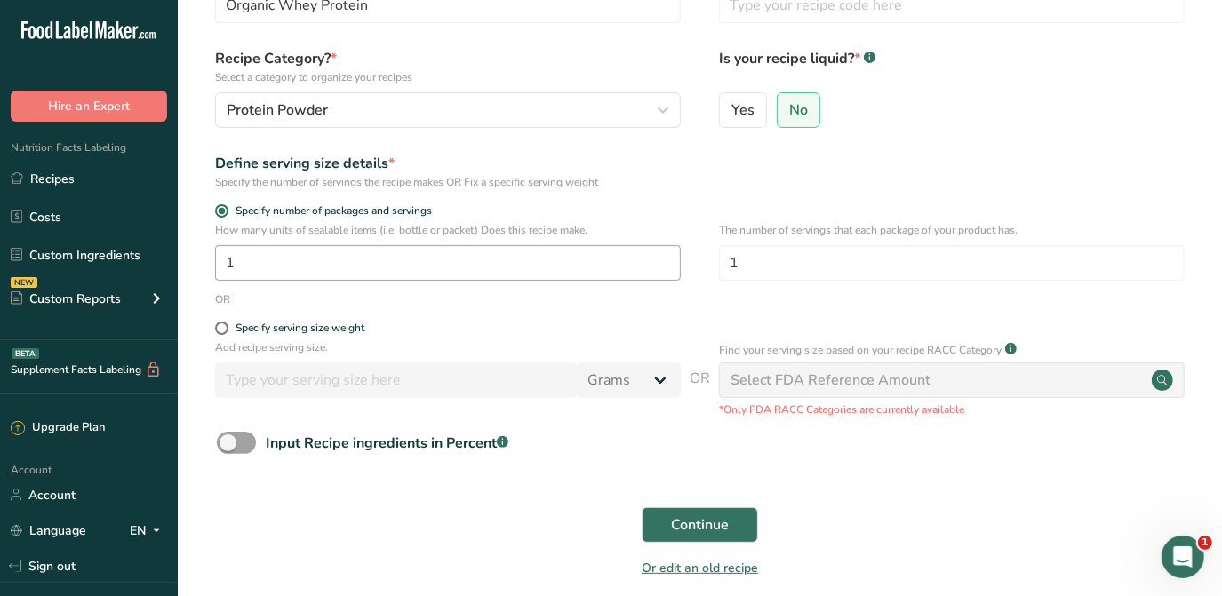
scroll to position [161, 0]
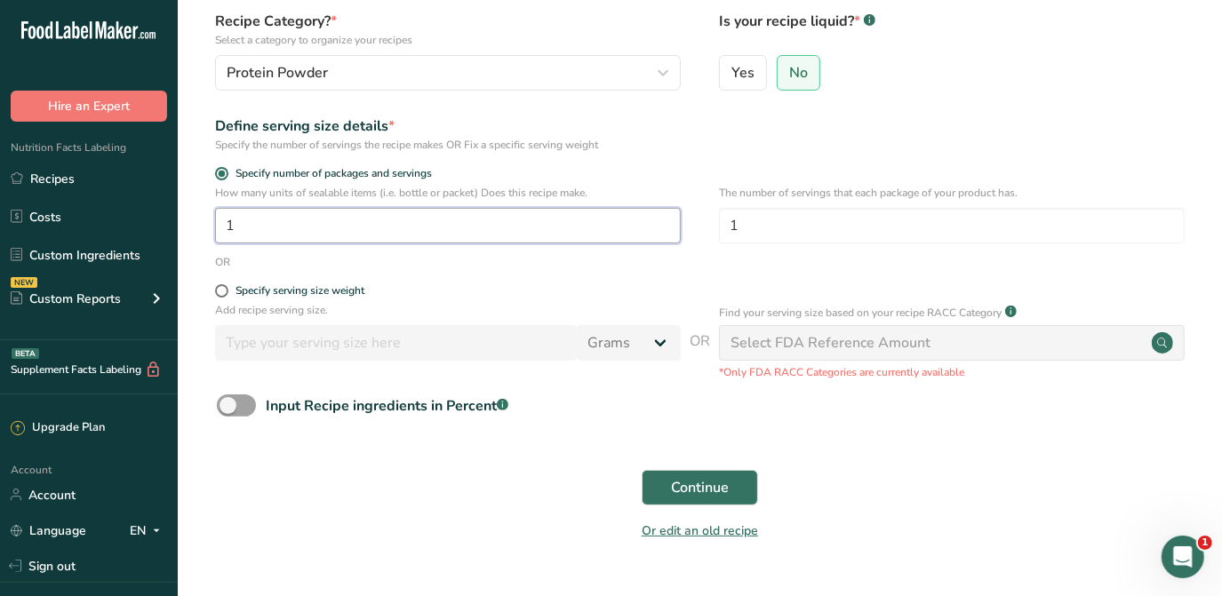
click at [374, 224] on input "1" at bounding box center [448, 226] width 466 height 36
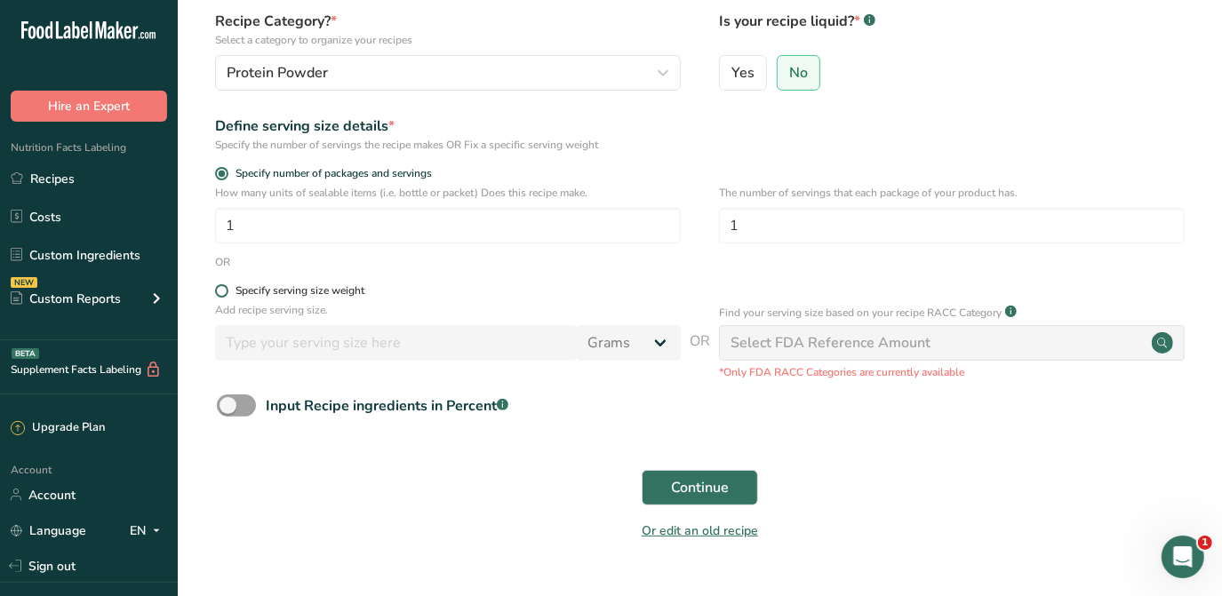
click at [328, 289] on div "Specify serving size weight" at bounding box center [300, 290] width 129 height 13
click at [227, 289] on input "Specify serving size weight" at bounding box center [221, 291] width 12 height 12
radio input "true"
radio input "false"
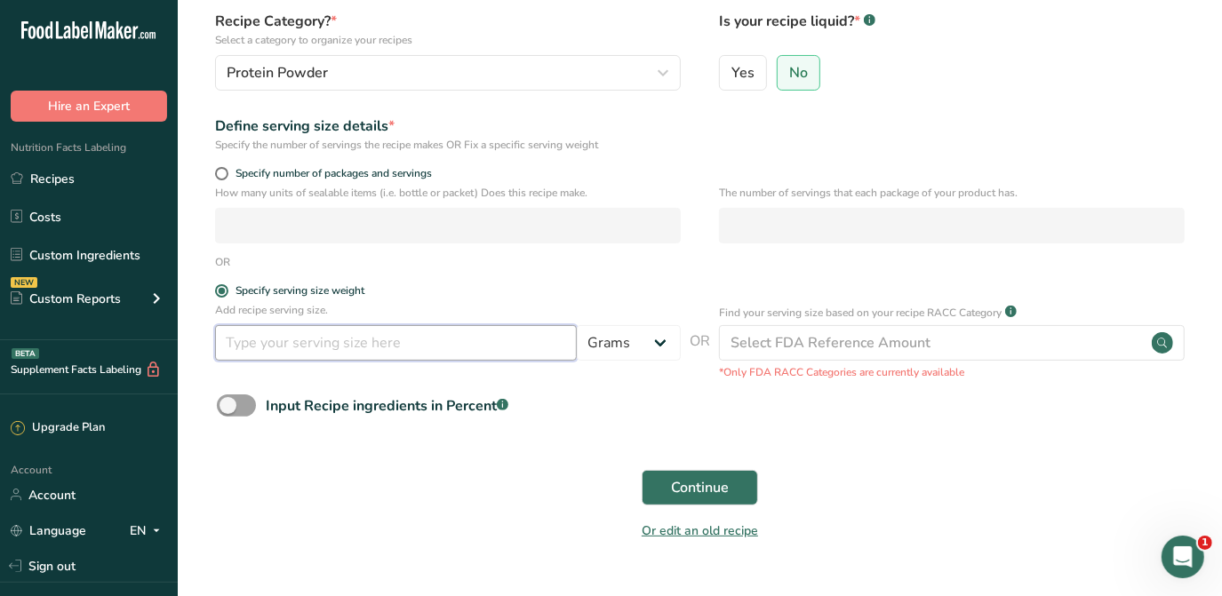
click at [406, 345] on input "number" at bounding box center [396, 343] width 362 height 36
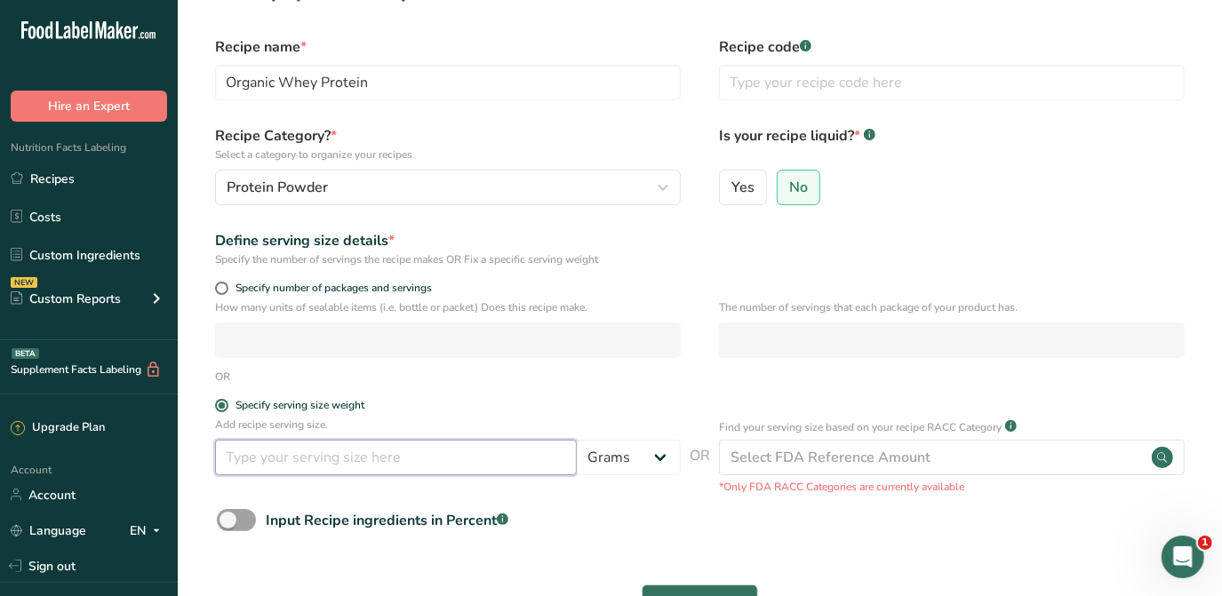
scroll to position [80, 0]
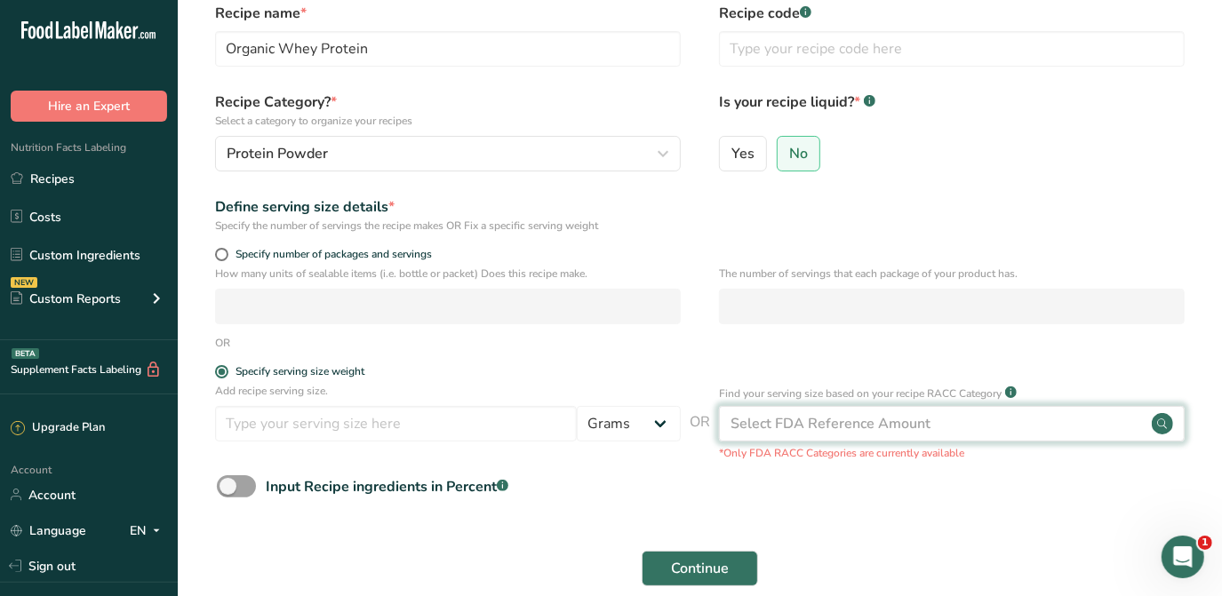
click at [851, 433] on div "Select FDA Reference Amount" at bounding box center [831, 423] width 200 height 21
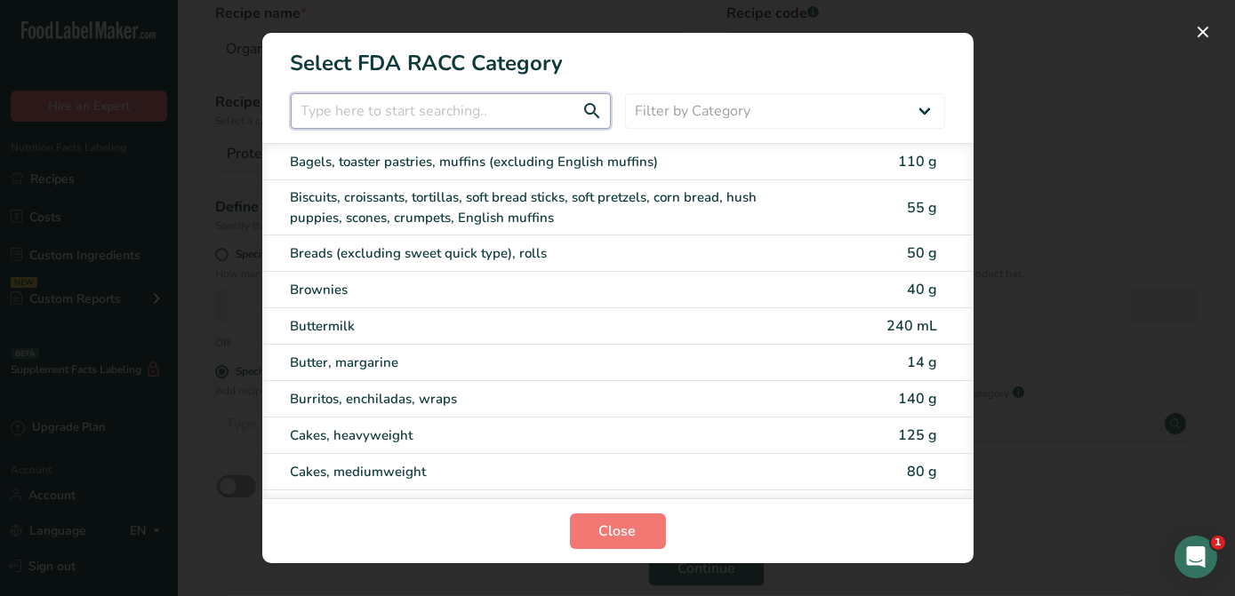
click at [445, 103] on input "RACC Category Selection Modal" at bounding box center [451, 111] width 320 height 36
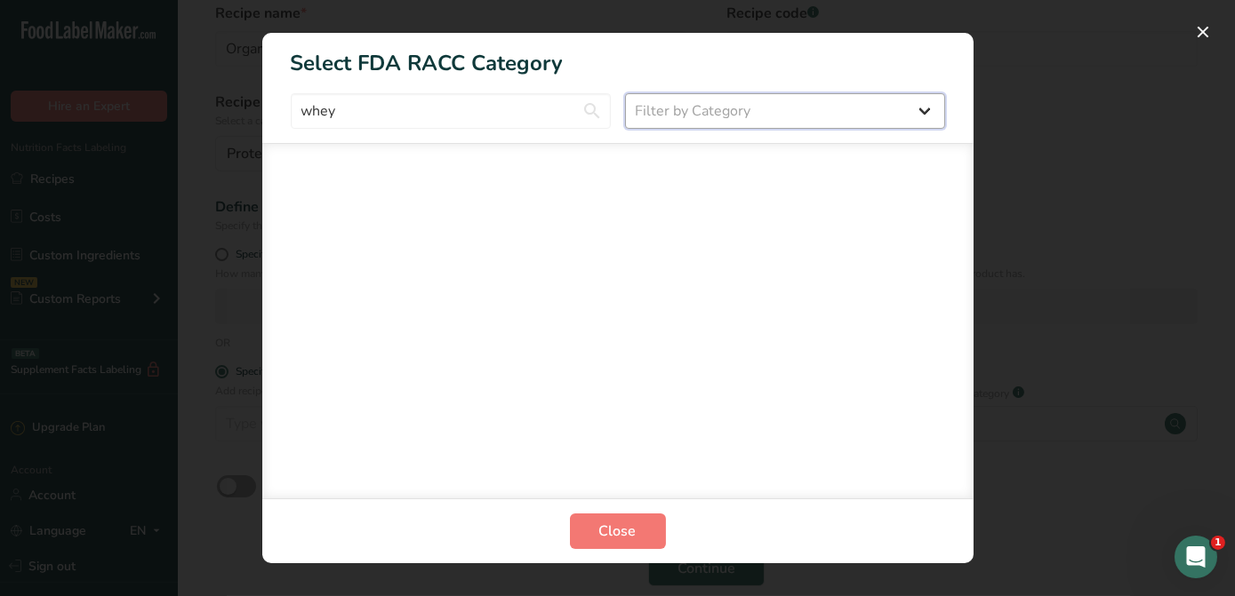
click at [791, 112] on select "Filter by Category All Bakery products [GEOGRAPHIC_DATA] Cereals and other grai…" at bounding box center [785, 111] width 320 height 36
click at [341, 300] on div "RACC Category Selection Modal" at bounding box center [617, 321] width 711 height 356
click at [370, 107] on input "whey" at bounding box center [451, 111] width 320 height 36
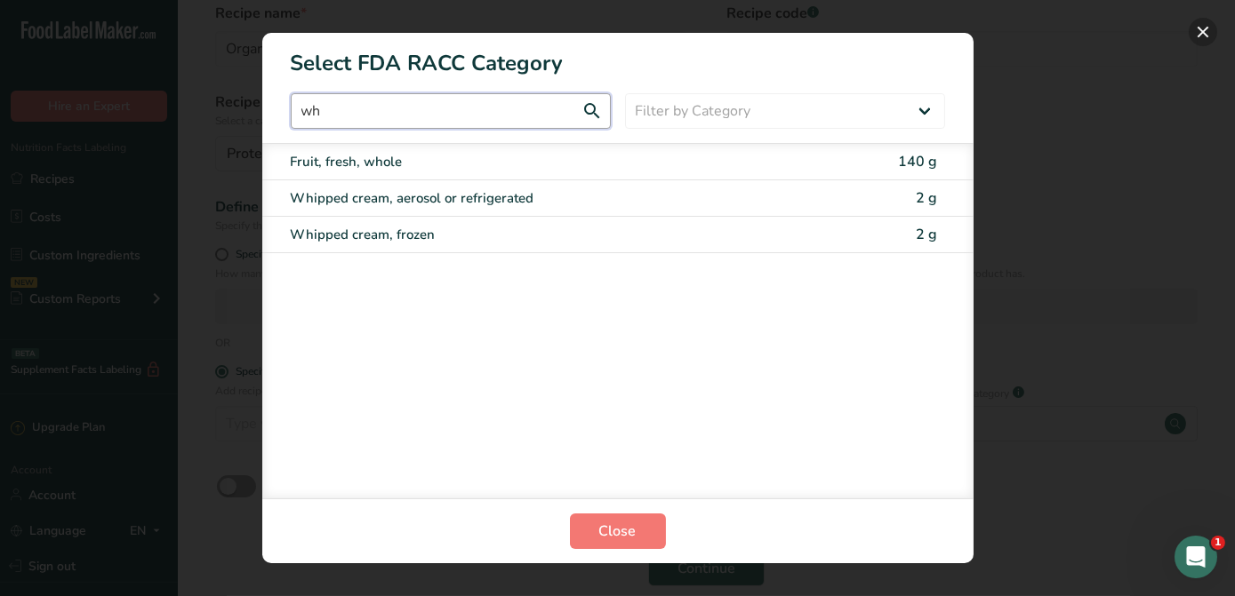
type input "wh"
click at [1192, 36] on button "RACC Category Selection Modal" at bounding box center [1202, 32] width 28 height 28
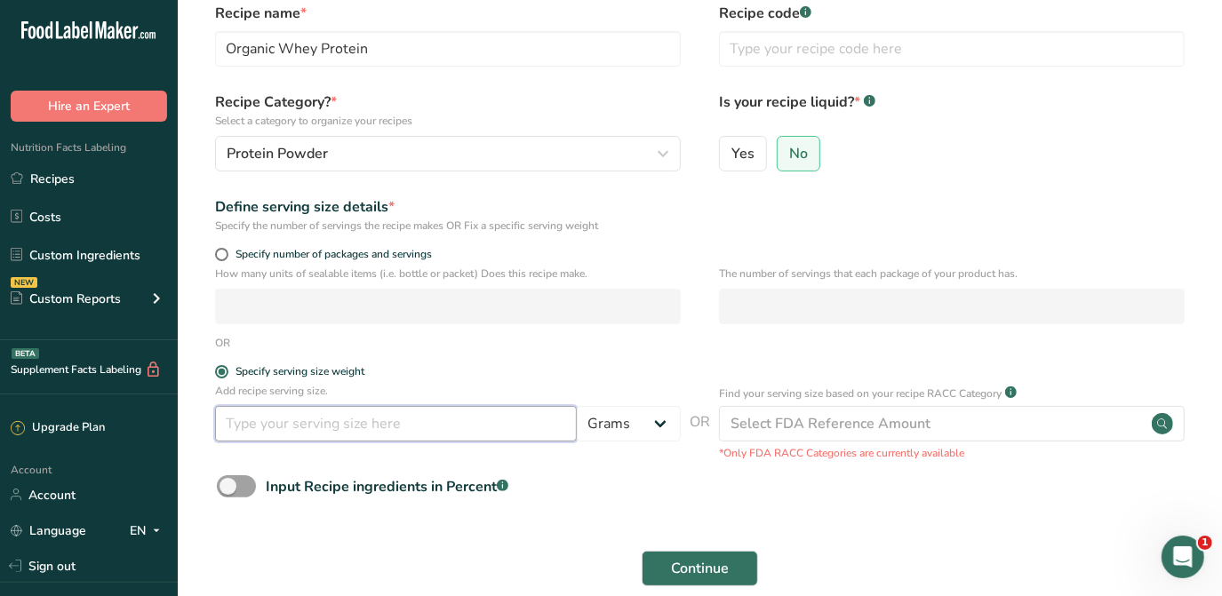
click at [465, 428] on input "number" at bounding box center [396, 424] width 362 height 36
click at [633, 411] on select "Grams kg mg mcg lb oz l mL fl oz tbsp tsp cup qt gallon" at bounding box center [629, 424] width 104 height 36
click at [994, 196] on div "Define serving size details * Specify the number of servings the recipe makes O…" at bounding box center [700, 214] width 988 height 37
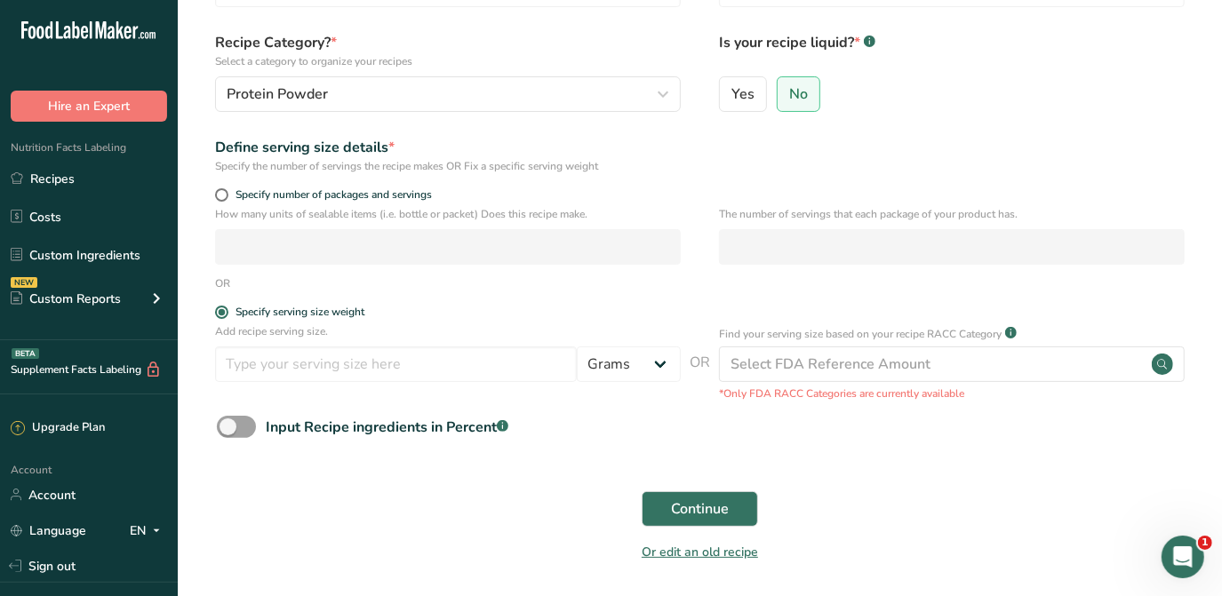
scroll to position [203, 0]
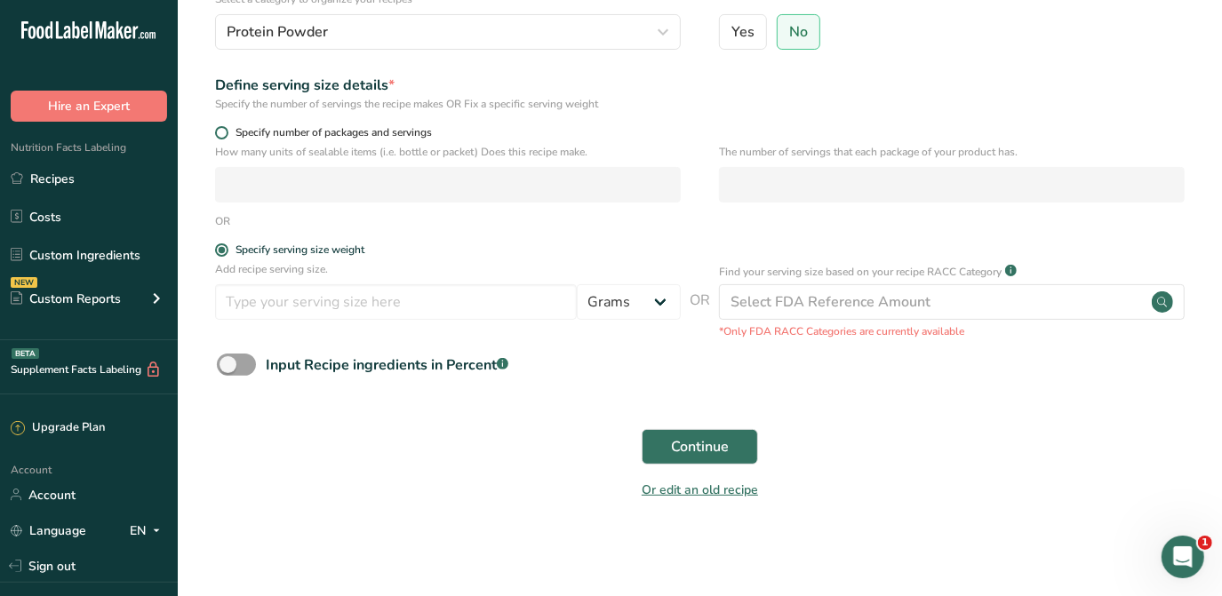
click at [222, 133] on span at bounding box center [221, 132] width 13 height 13
click at [222, 133] on input "Specify number of packages and servings" at bounding box center [221, 133] width 12 height 12
radio input "true"
radio input "false"
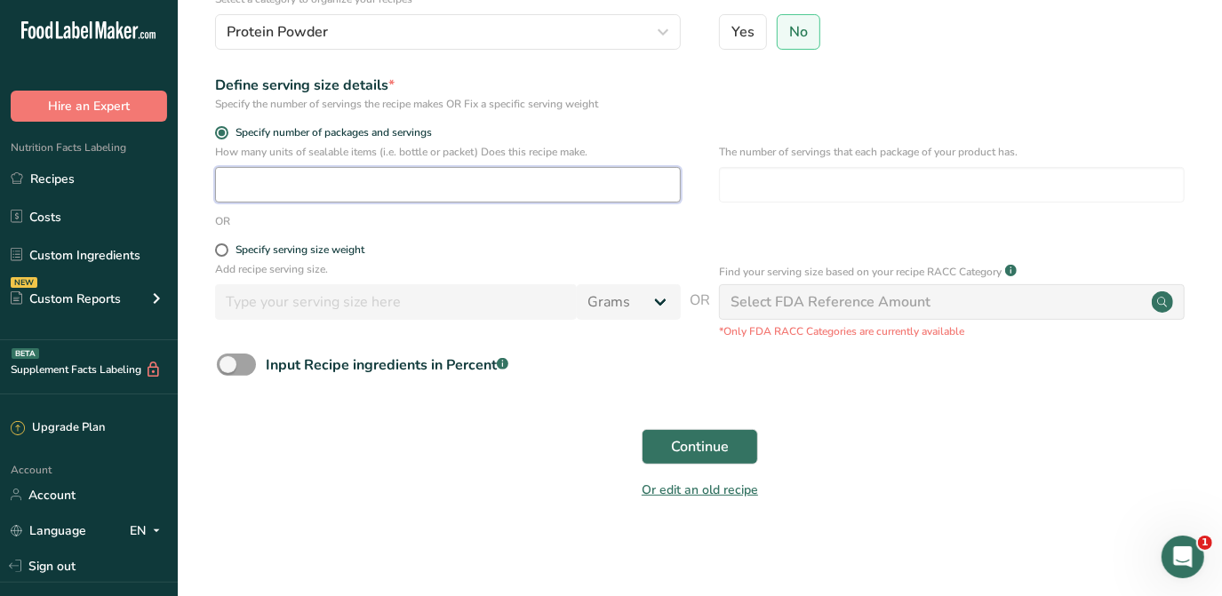
click at [386, 191] on input "number" at bounding box center [448, 185] width 466 height 36
type input "1"
click at [799, 180] on input "number" at bounding box center [952, 185] width 466 height 36
drag, startPoint x: 336, startPoint y: 200, endPoint x: 236, endPoint y: 203, distance: 100.5
click at [233, 206] on div "How many units of sealable items (i.e. bottle or packet) Does this recipe make.…" at bounding box center [700, 178] width 988 height 69
